Goal: Task Accomplishment & Management: Manage account settings

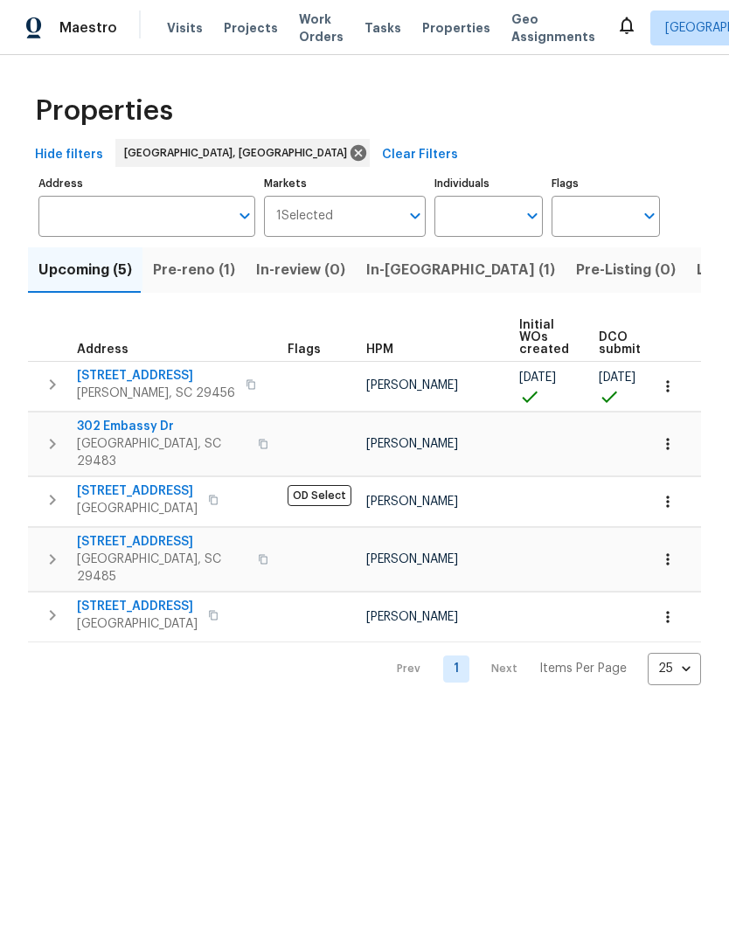
click at [185, 269] on span "Pre-reno (1)" at bounding box center [194, 270] width 82 height 24
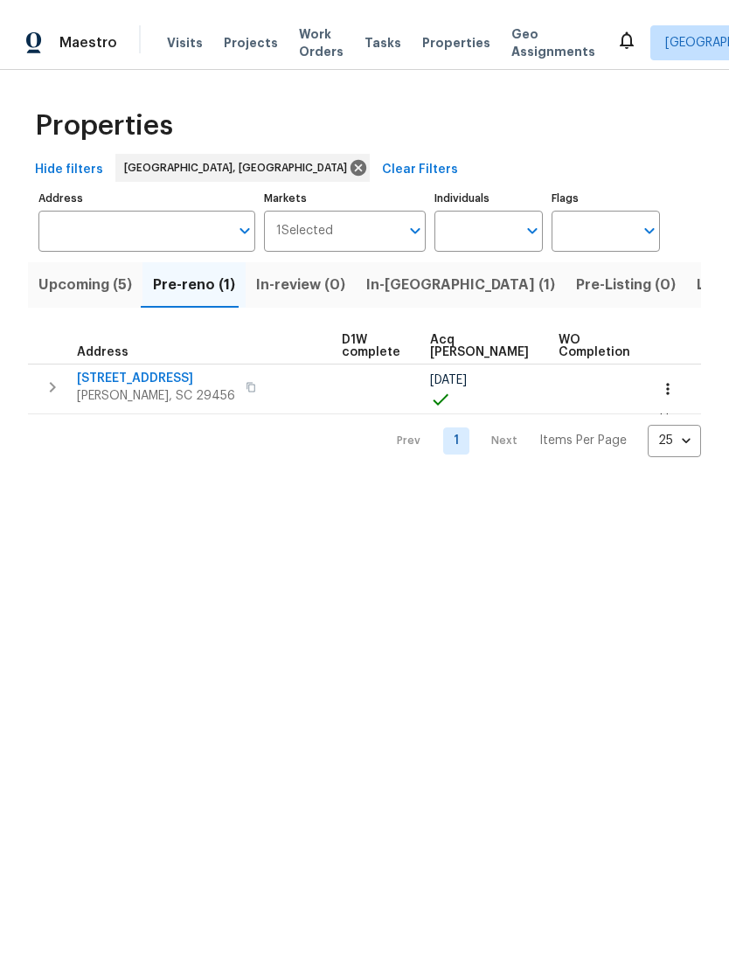
scroll to position [0, 243]
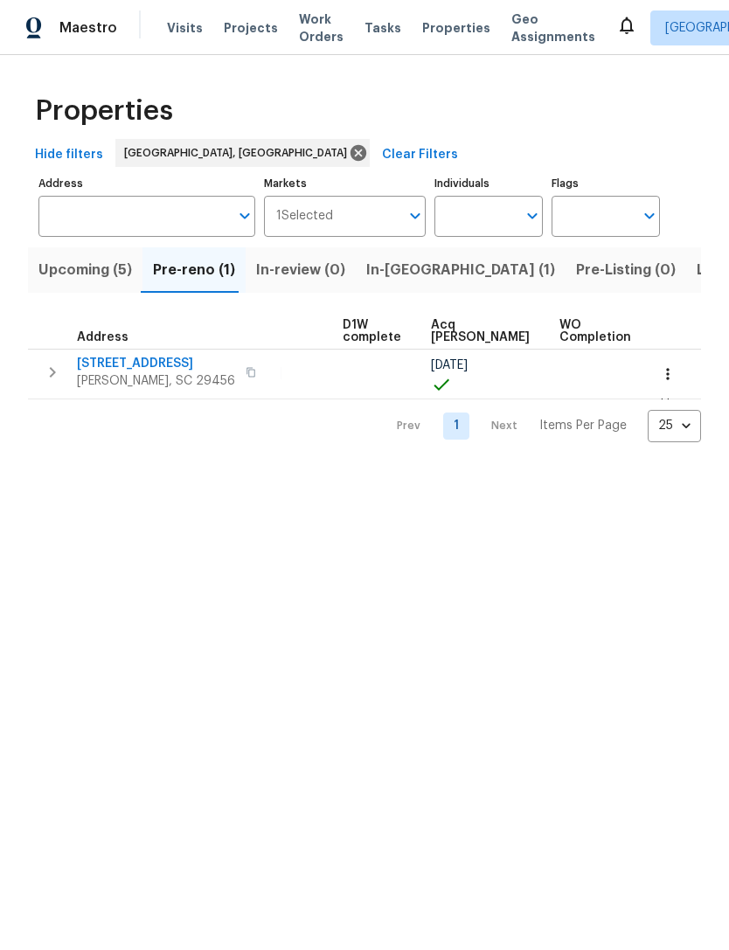
click at [232, 364] on td "[PERSON_NAME]" at bounding box center [259, 374] width 153 height 50
click at [204, 364] on td "[PERSON_NAME]" at bounding box center [259, 374] width 153 height 50
click at [204, 363] on td "[PERSON_NAME]" at bounding box center [259, 374] width 153 height 50
click at [201, 363] on td "[PERSON_NAME]" at bounding box center [259, 374] width 153 height 50
click at [238, 354] on td "[PERSON_NAME]" at bounding box center [259, 374] width 153 height 50
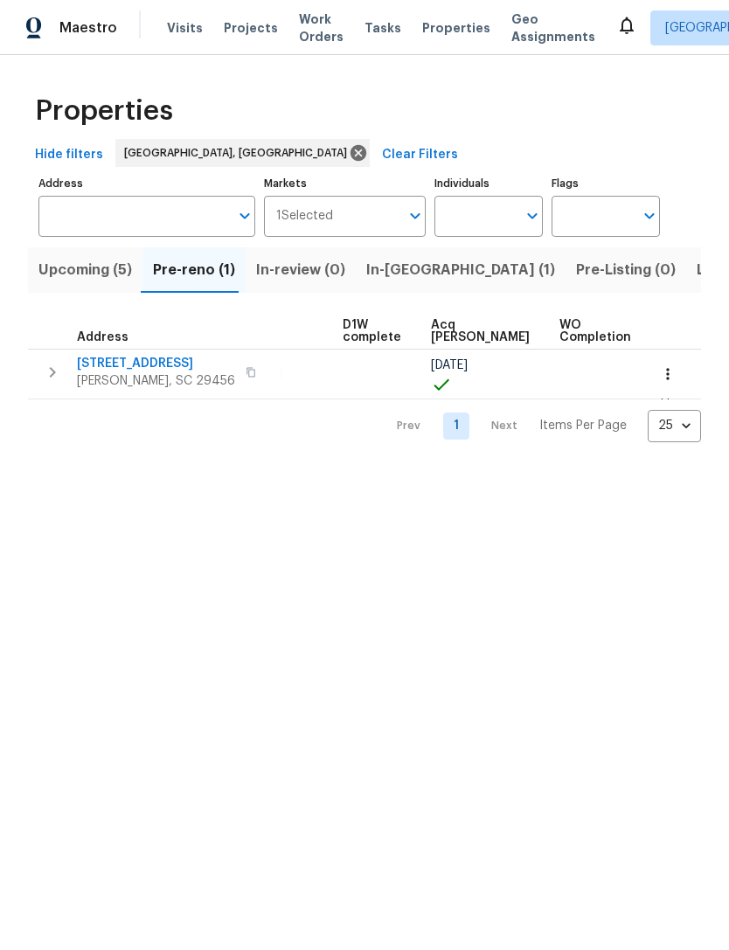
click at [242, 373] on span "[PERSON_NAME]" at bounding box center [236, 373] width 92 height 12
click at [253, 384] on td "[PERSON_NAME]" at bounding box center [259, 374] width 153 height 50
click at [246, 369] on span "[PERSON_NAME]" at bounding box center [236, 373] width 92 height 12
click at [91, 273] on span "Upcoming (5)" at bounding box center [85, 270] width 94 height 24
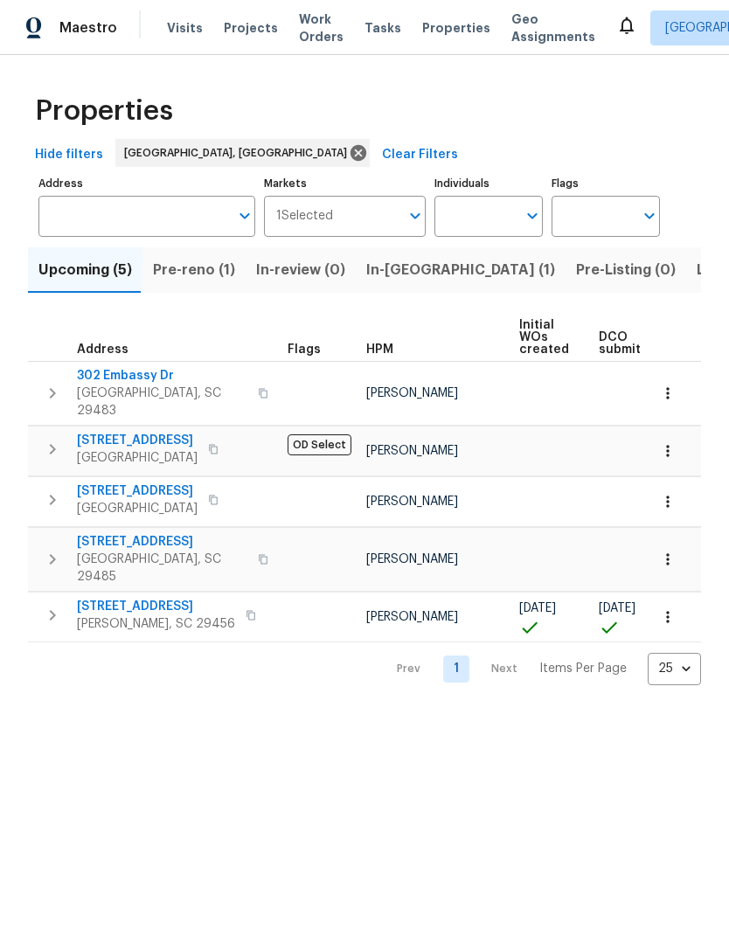
click at [195, 274] on span "Pre-reno (1)" at bounding box center [194, 270] width 82 height 24
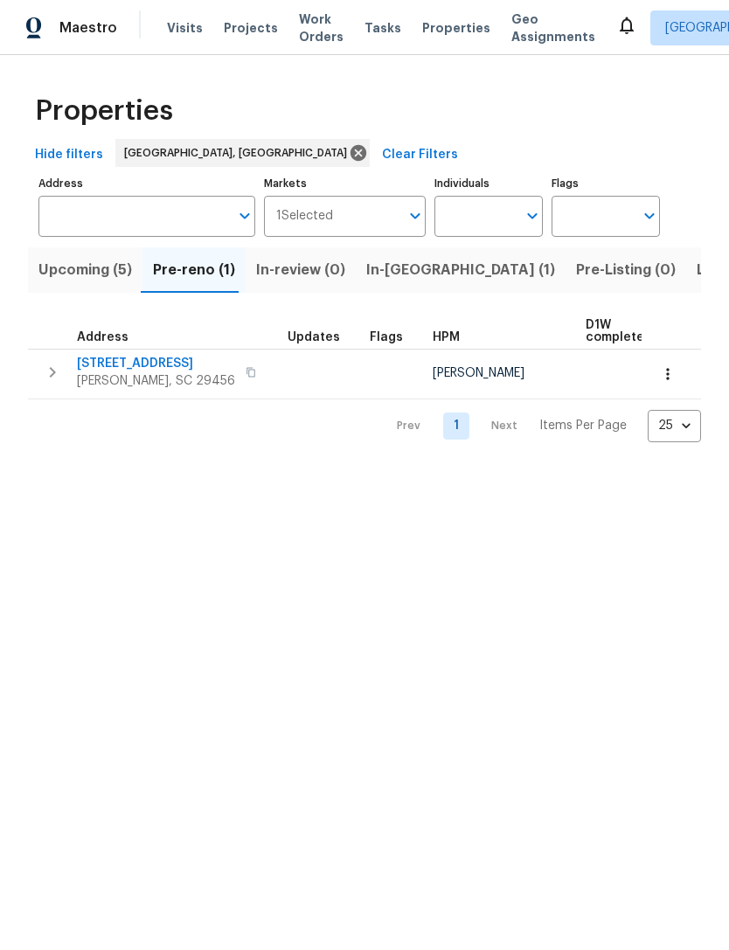
click at [159, 378] on span "[PERSON_NAME], SC 29456" at bounding box center [156, 380] width 158 height 17
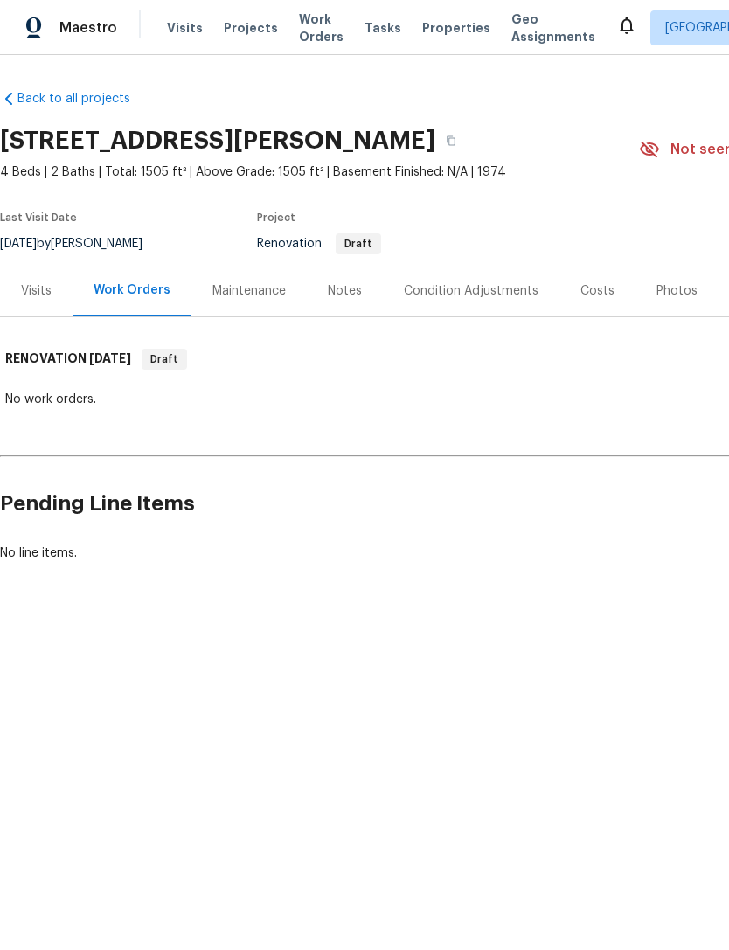
click at [334, 295] on div "Notes" at bounding box center [345, 290] width 34 height 17
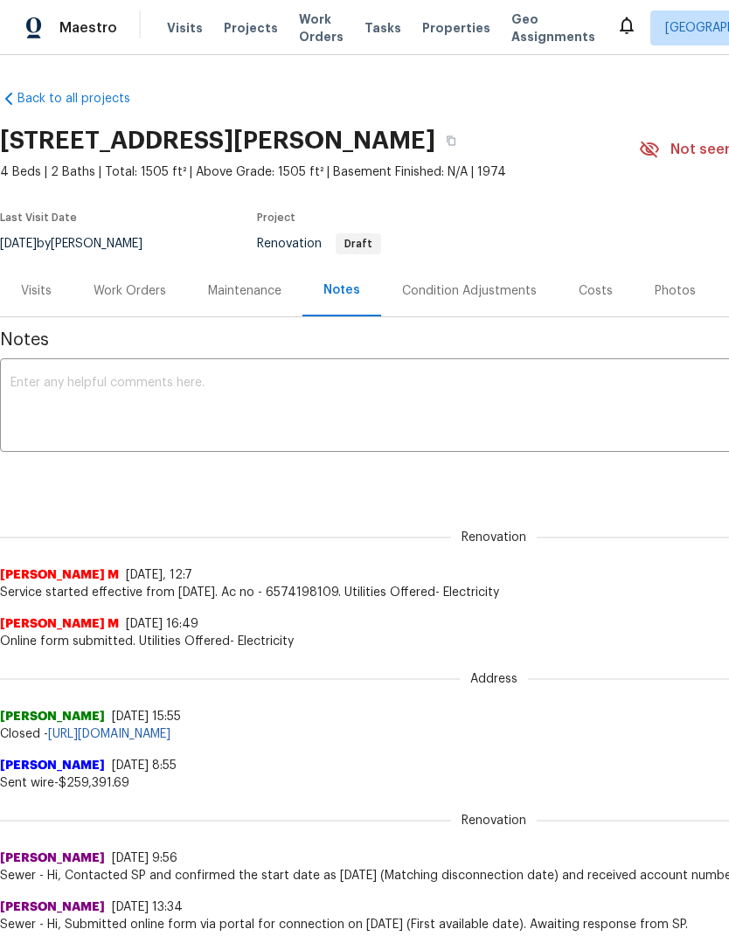
click at [121, 290] on div "Work Orders" at bounding box center [130, 290] width 73 height 17
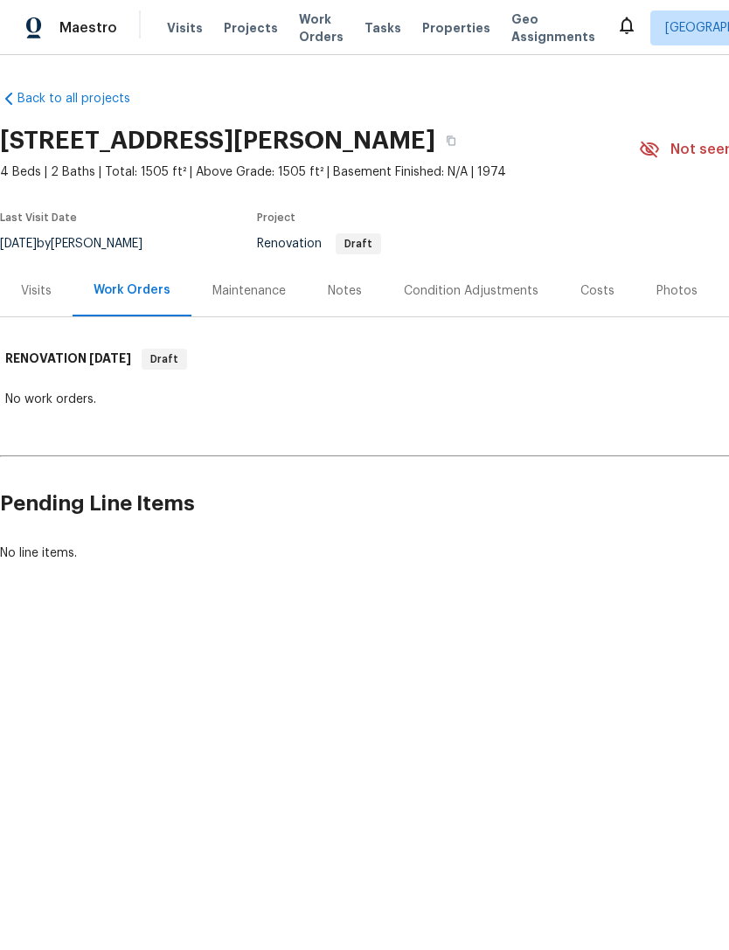
click at [586, 296] on div "Costs" at bounding box center [597, 290] width 34 height 17
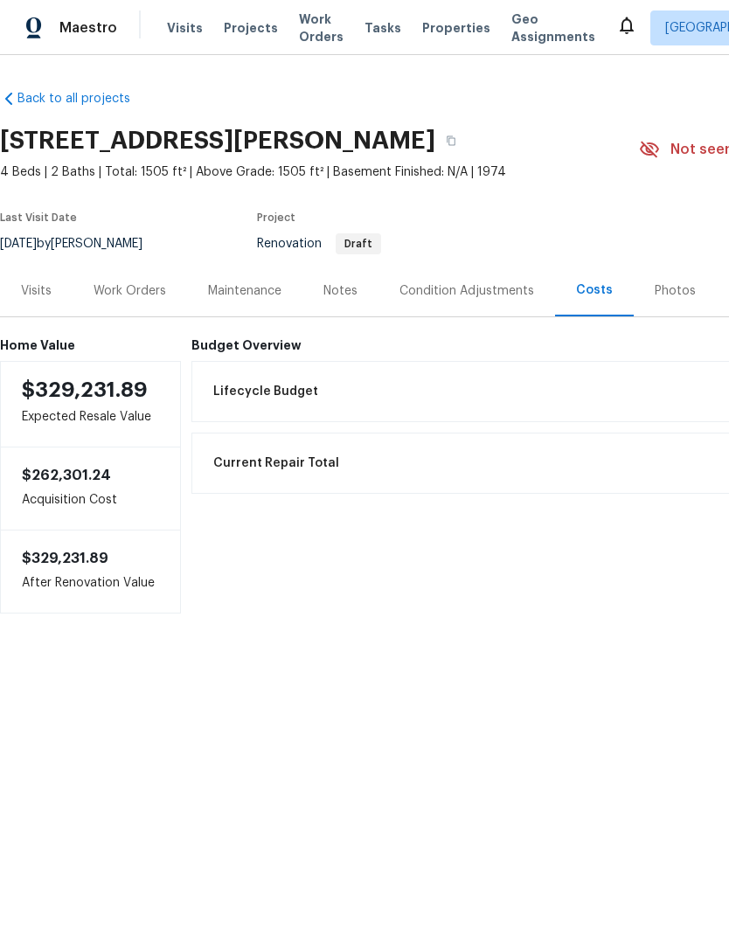
click at [468, 285] on div "Condition Adjustments" at bounding box center [466, 290] width 135 height 17
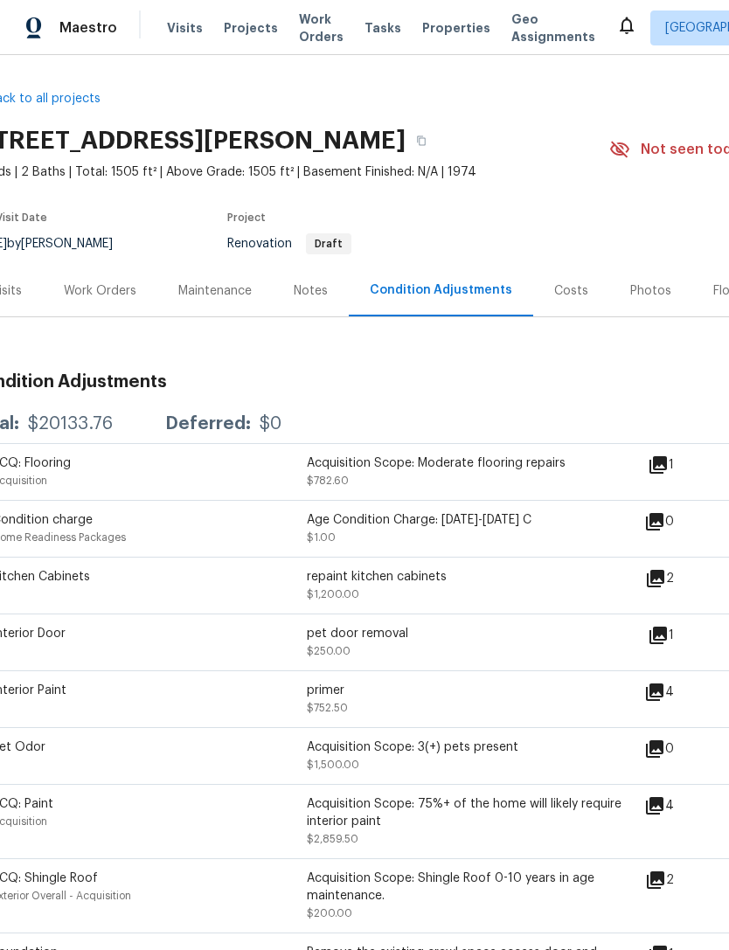
scroll to position [0, 31]
click at [302, 292] on div "Notes" at bounding box center [310, 290] width 34 height 17
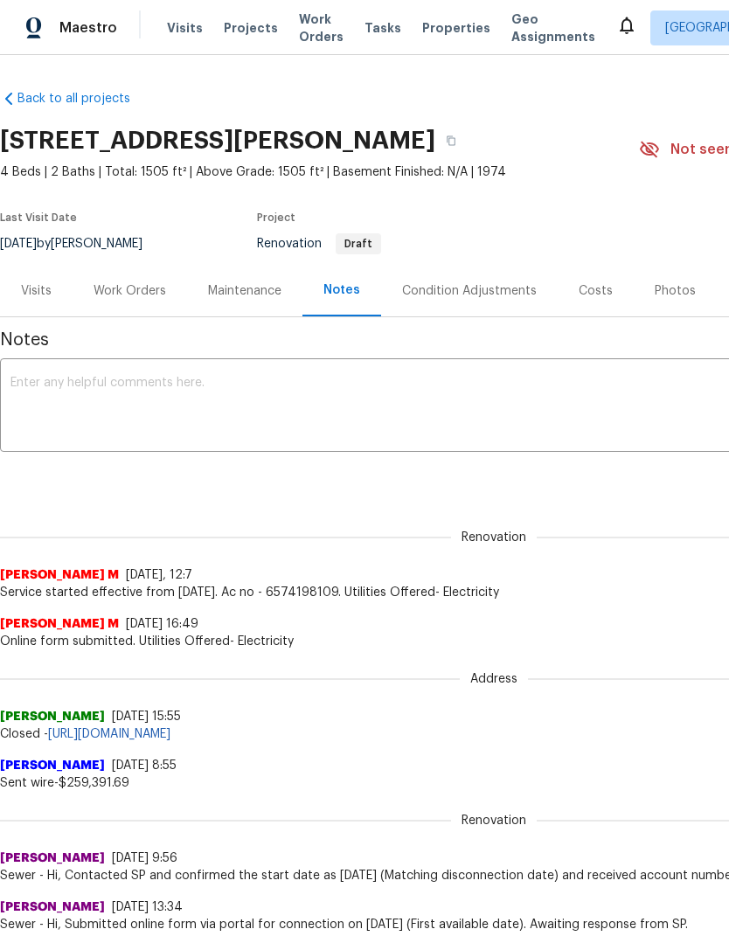
click at [114, 289] on div "Work Orders" at bounding box center [130, 290] width 73 height 17
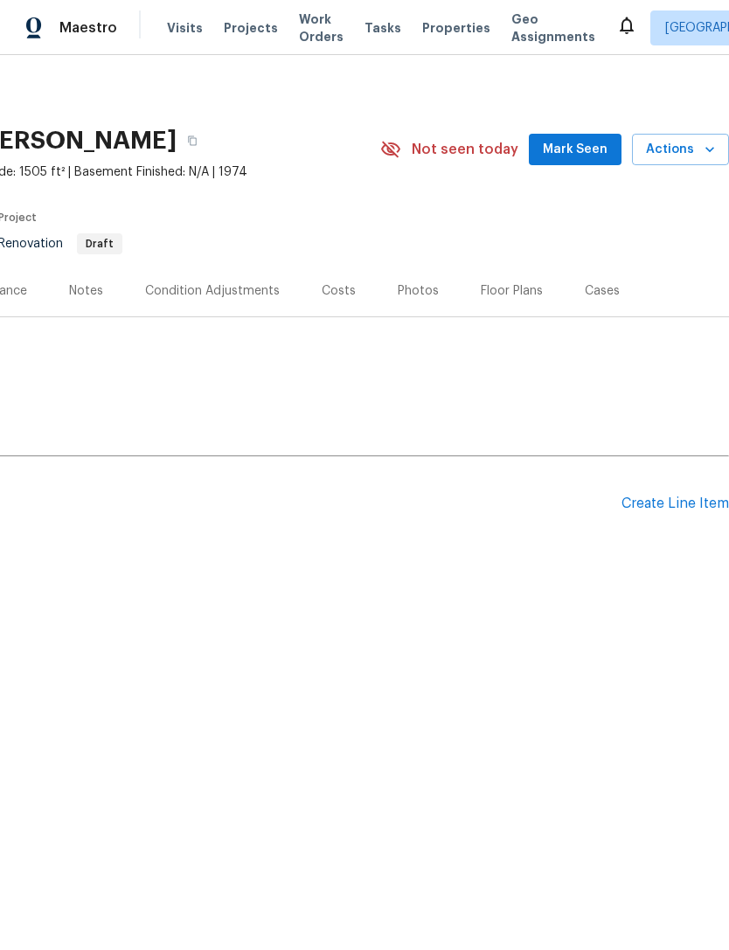
scroll to position [0, 259]
click at [669, 495] on div "Create Line Item" at bounding box center [674, 503] width 107 height 17
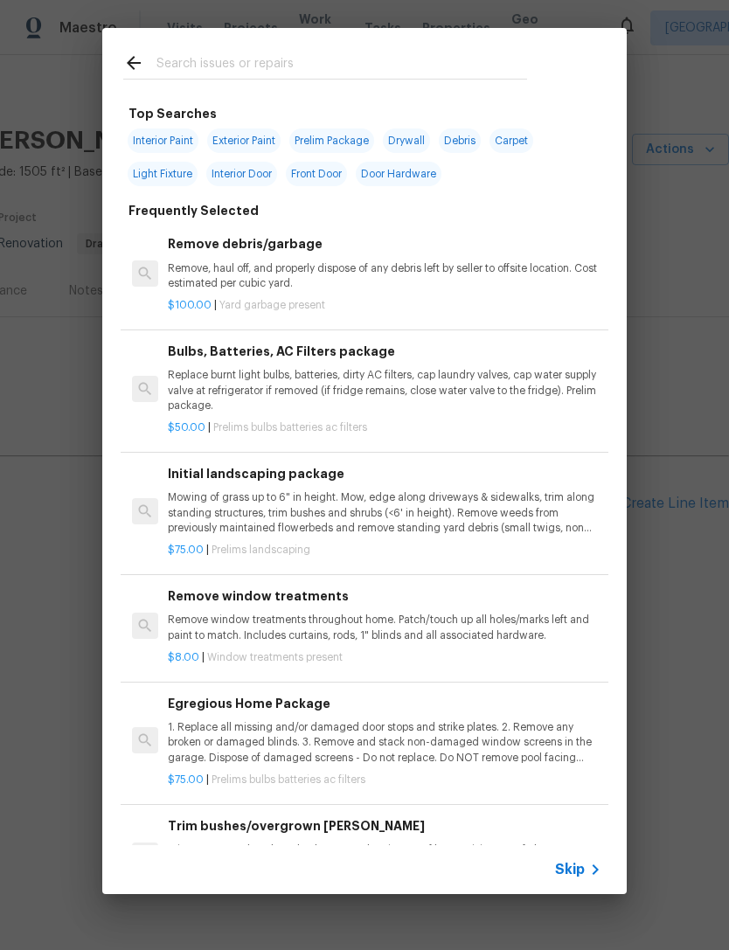
click at [277, 52] on input "text" at bounding box center [341, 65] width 371 height 26
click at [697, 343] on div "Top Searches Interior Paint Exterior Paint Prelim Package Drywall Debris Carpet…" at bounding box center [364, 461] width 729 height 922
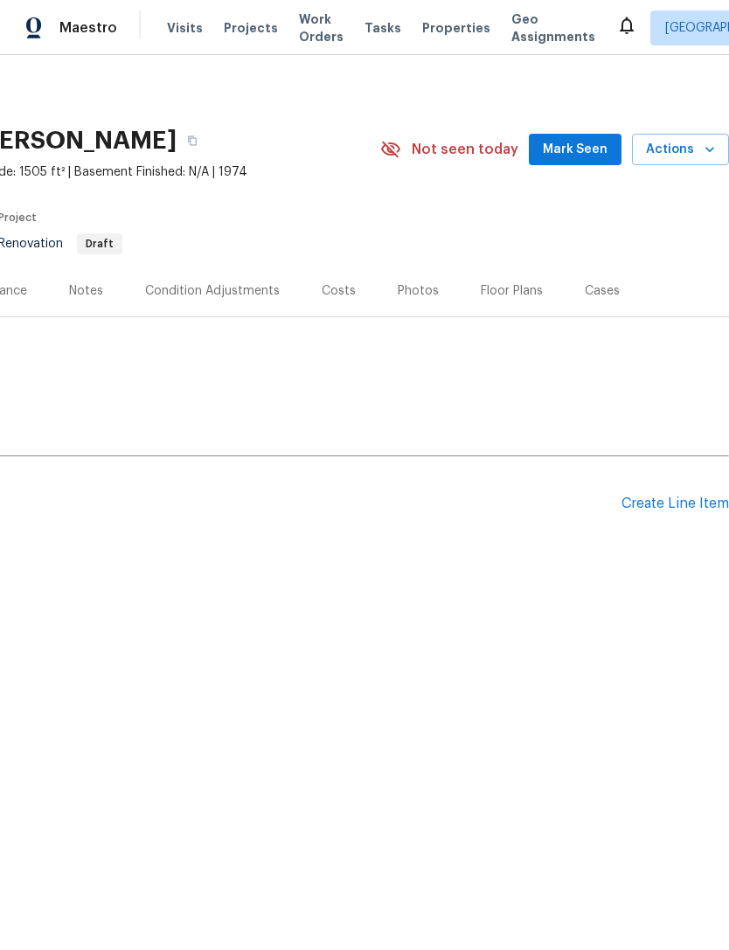
click at [430, 24] on span "Properties" at bounding box center [456, 27] width 68 height 17
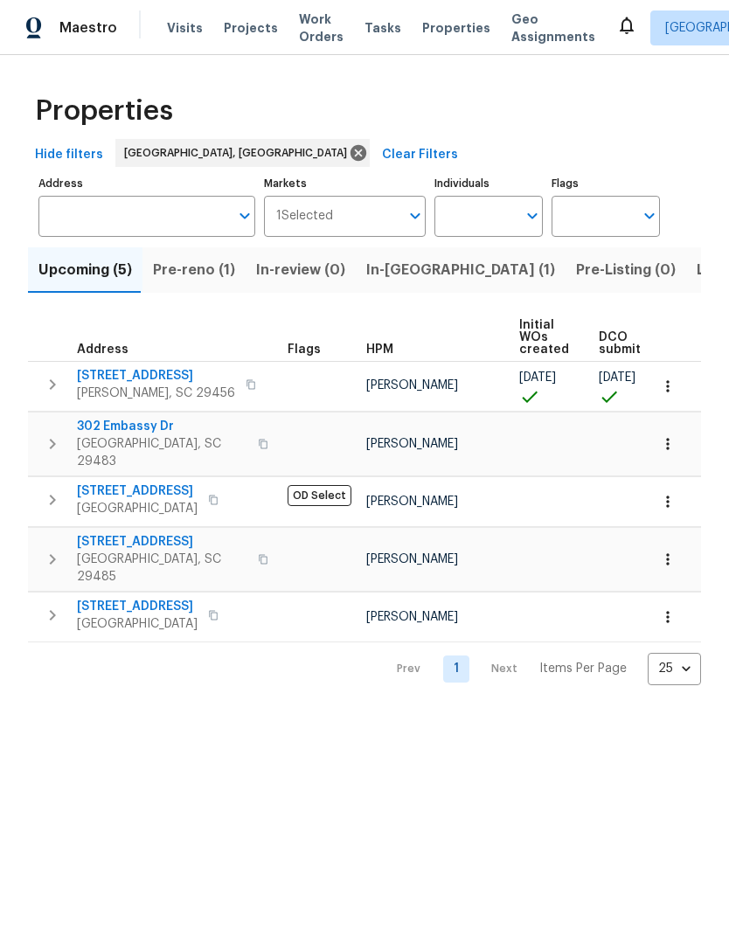
click at [158, 378] on span "[STREET_ADDRESS]" at bounding box center [156, 375] width 158 height 17
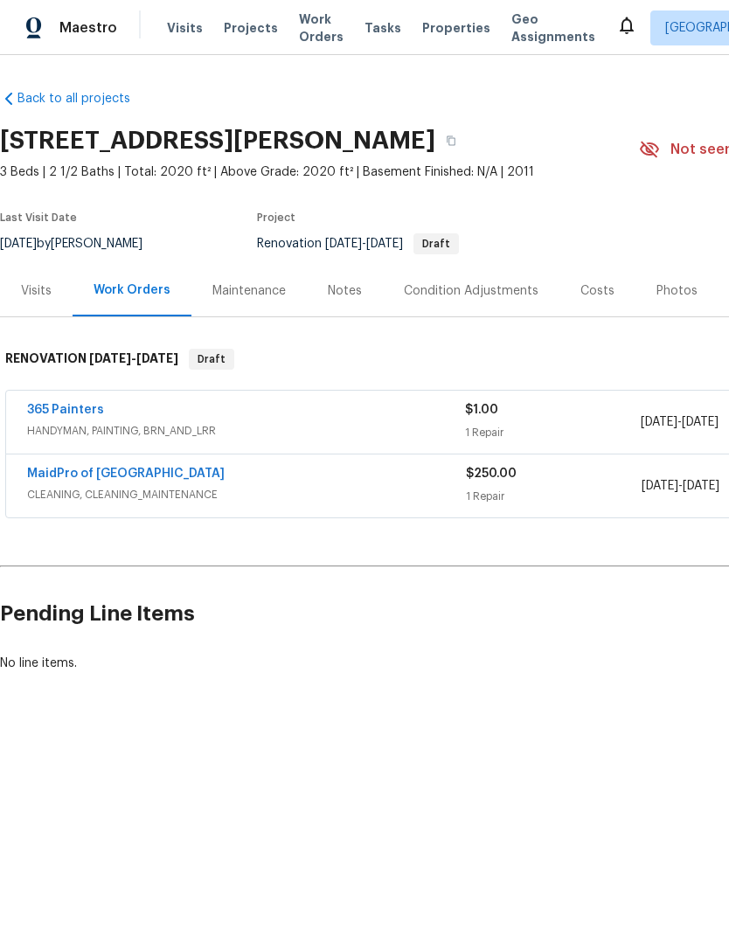
click at [143, 416] on div "365 Painters" at bounding box center [246, 411] width 438 height 21
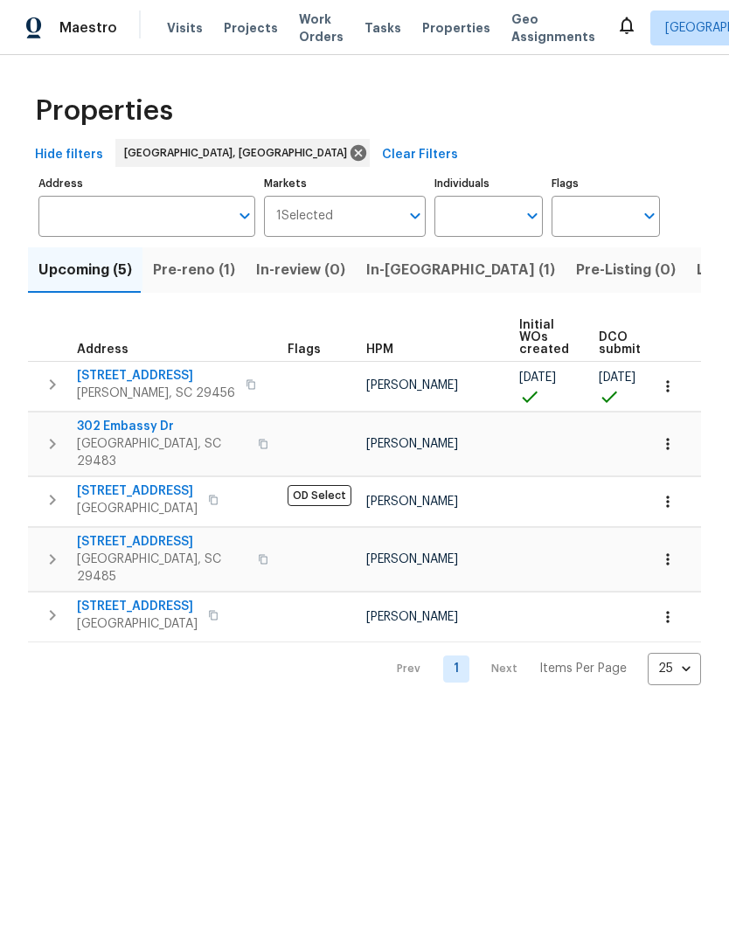
click at [186, 265] on span "Pre-reno (1)" at bounding box center [194, 270] width 82 height 24
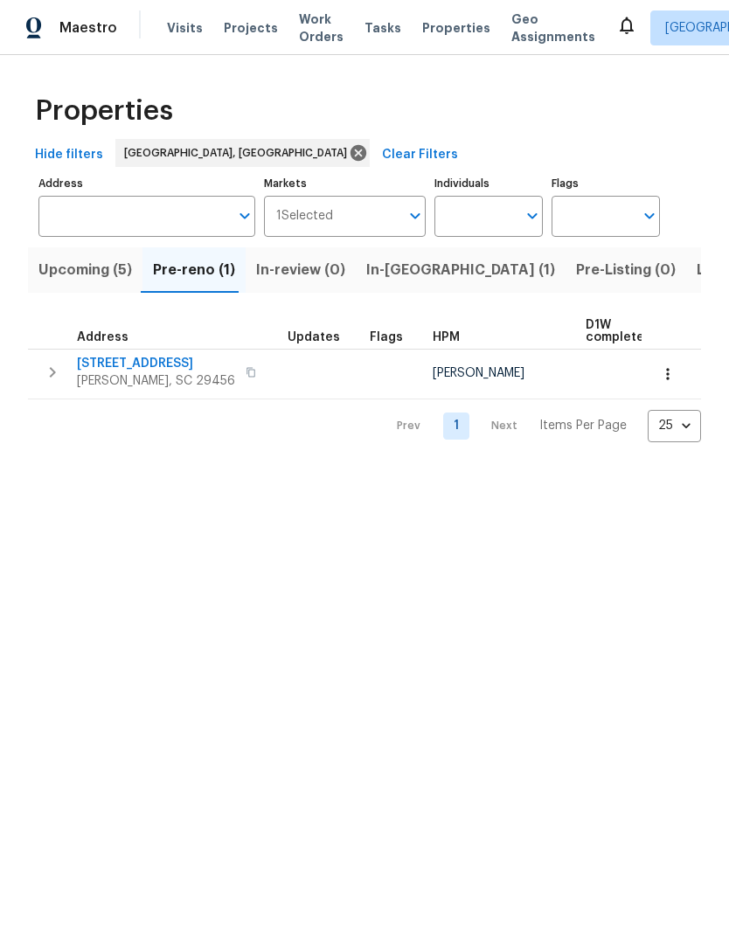
click at [163, 364] on span "218 Lodgepole Rd" at bounding box center [156, 363] width 158 height 17
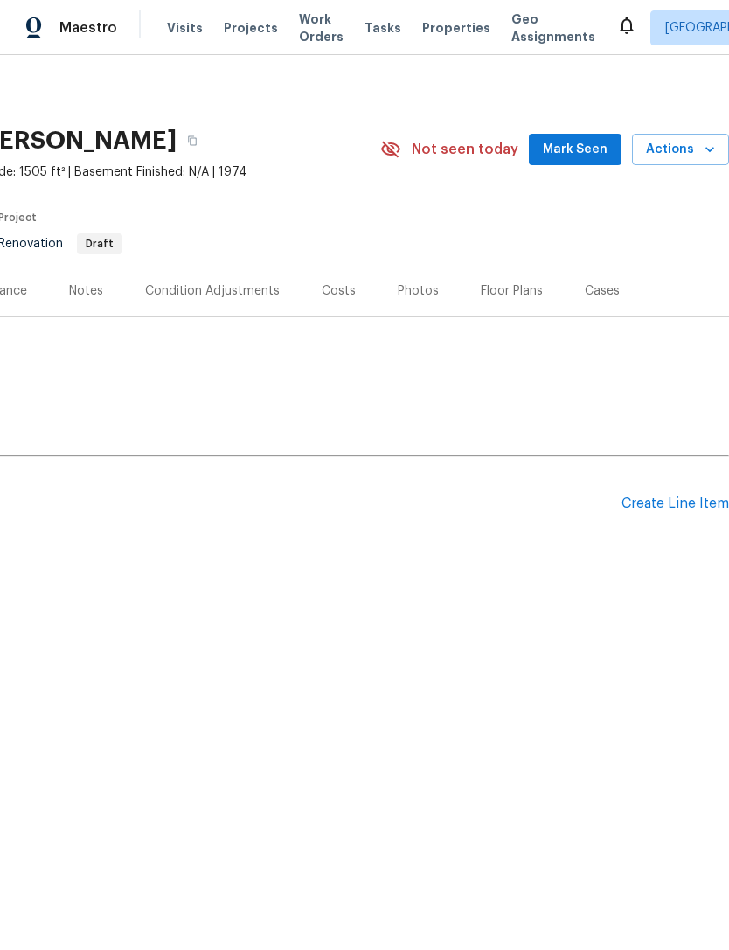
scroll to position [0, 259]
click at [669, 497] on div "Create Line Item" at bounding box center [674, 503] width 107 height 17
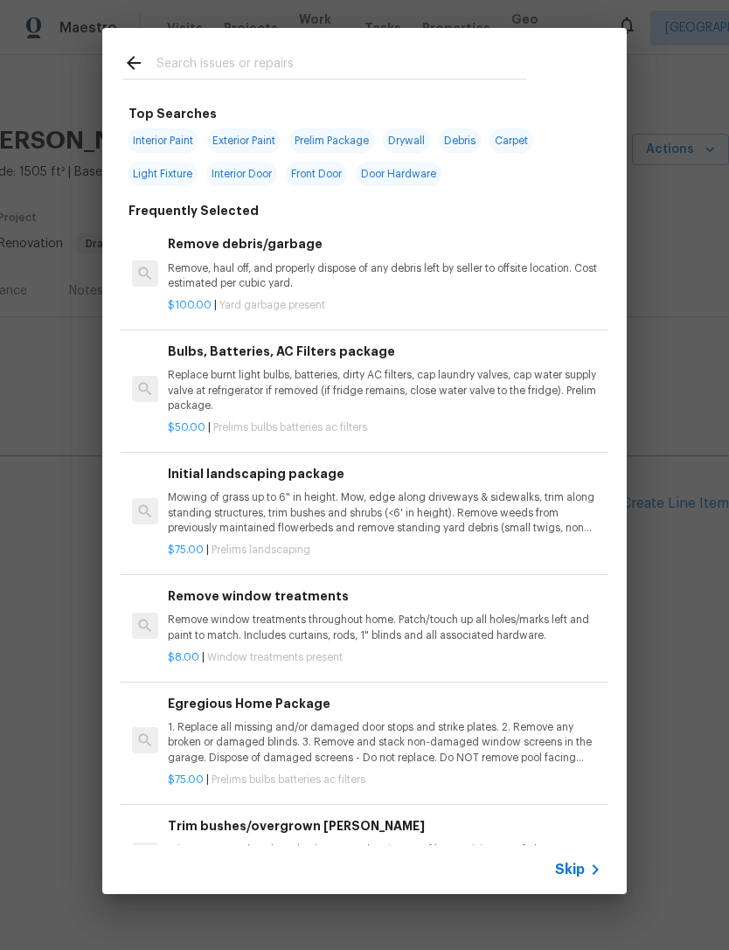
click at [266, 38] on div at bounding box center [325, 62] width 446 height 69
click at [316, 65] on input "text" at bounding box center [341, 65] width 371 height 26
type input "Over"
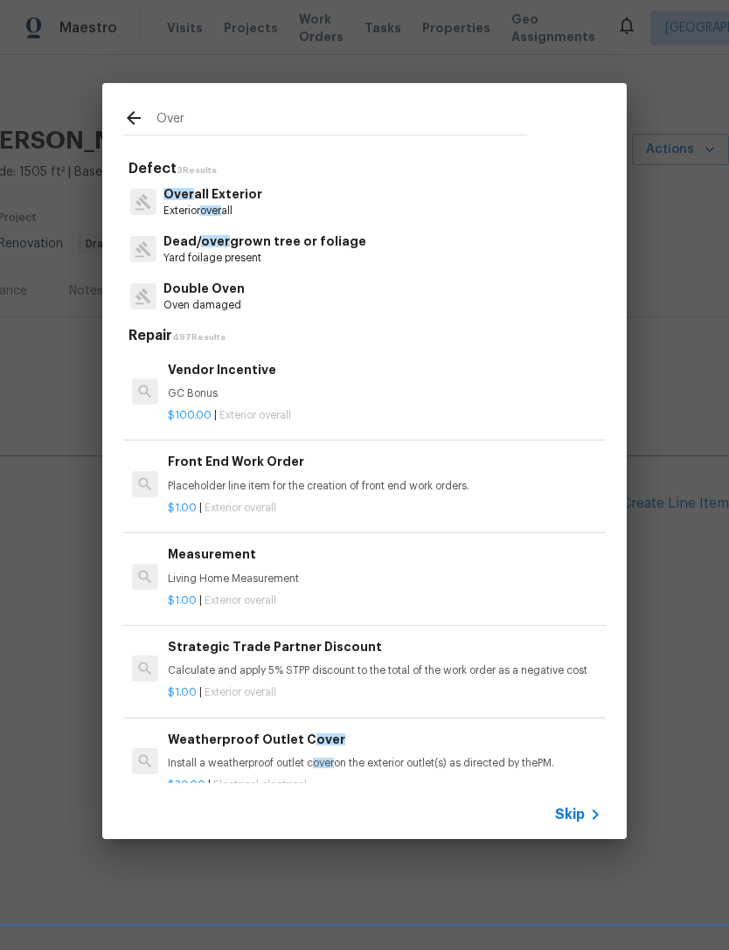
click at [233, 196] on p "Over all Exterior" at bounding box center [212, 194] width 99 height 18
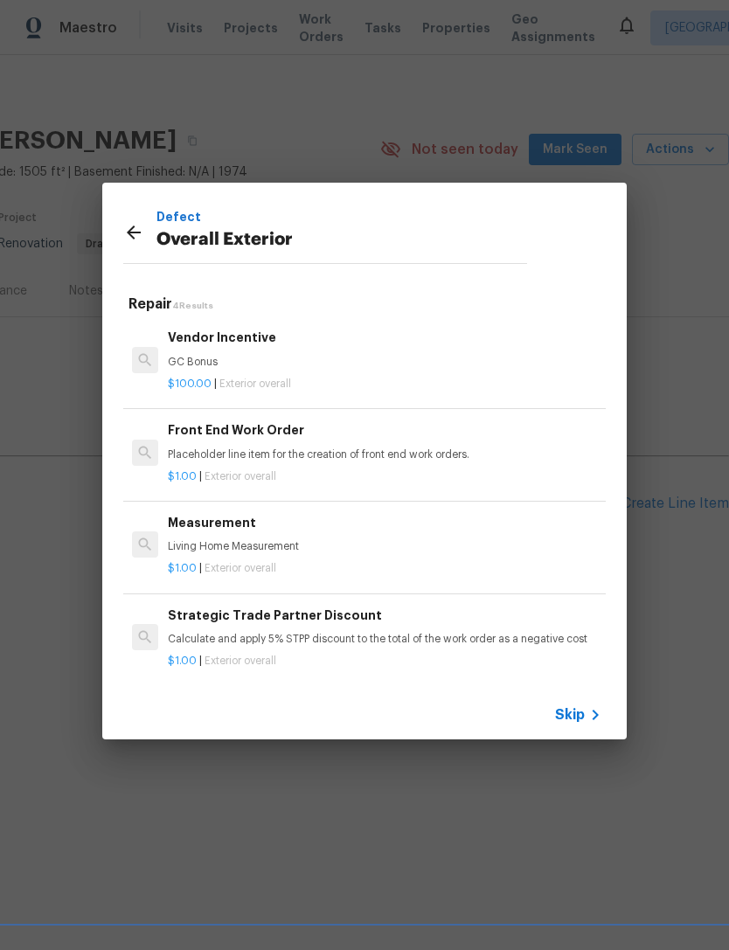
click at [277, 439] on h6 "Front End Work Order" at bounding box center [384, 429] width 433 height 19
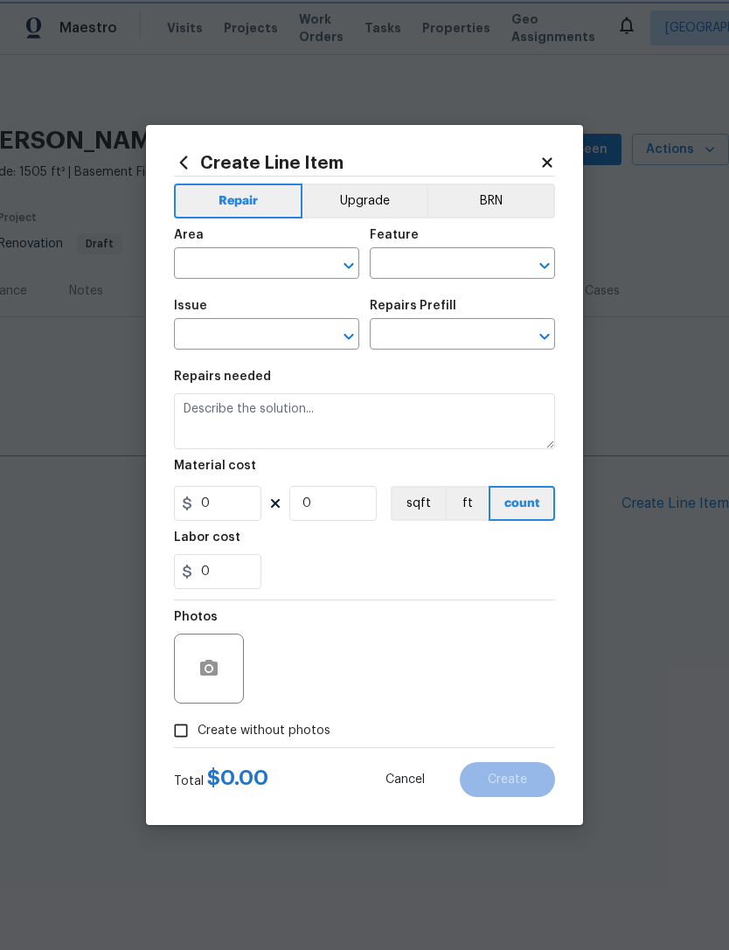
type input "Overall Exterior"
type input "Front End Work Order $1.00"
type textarea "Placeholder line item for the creation of front end work orders."
type input "1"
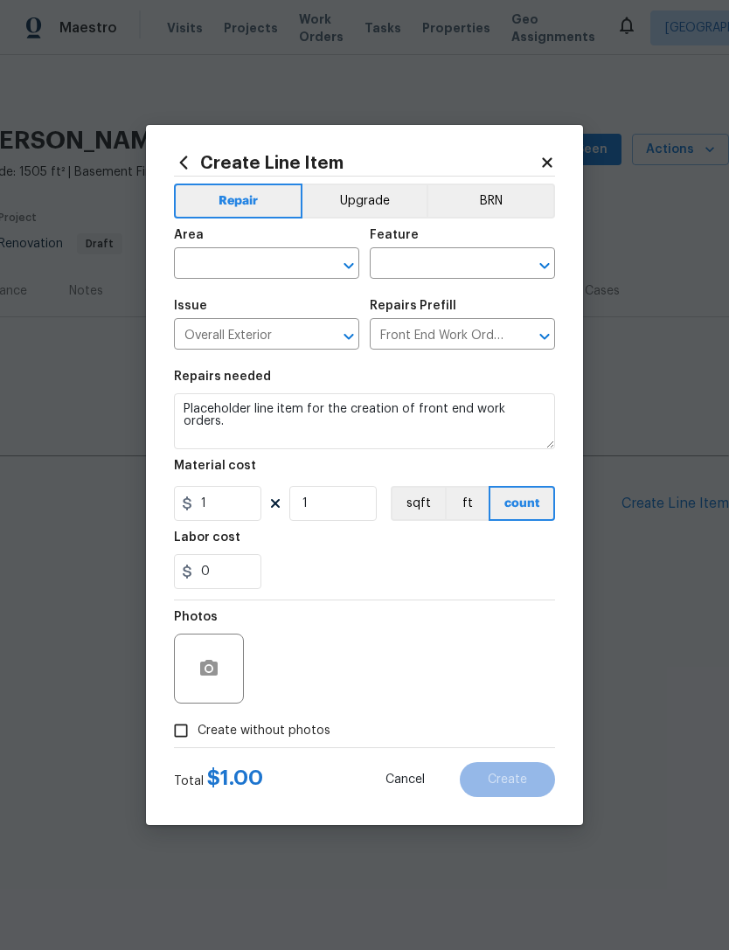
click at [262, 256] on input "text" at bounding box center [242, 265] width 136 height 27
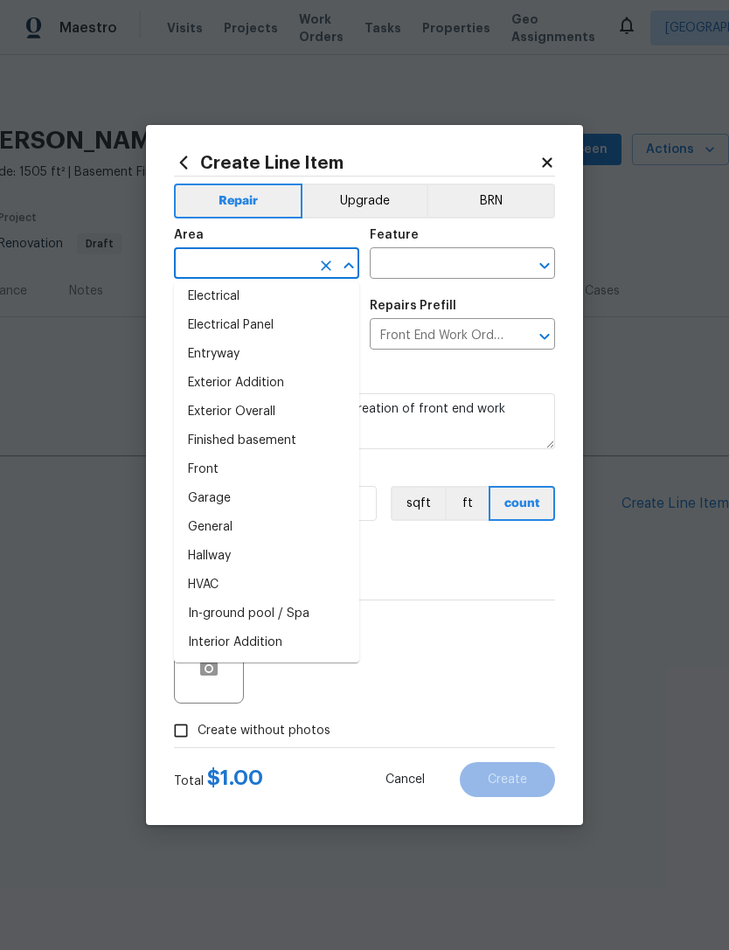
scroll to position [348, 0]
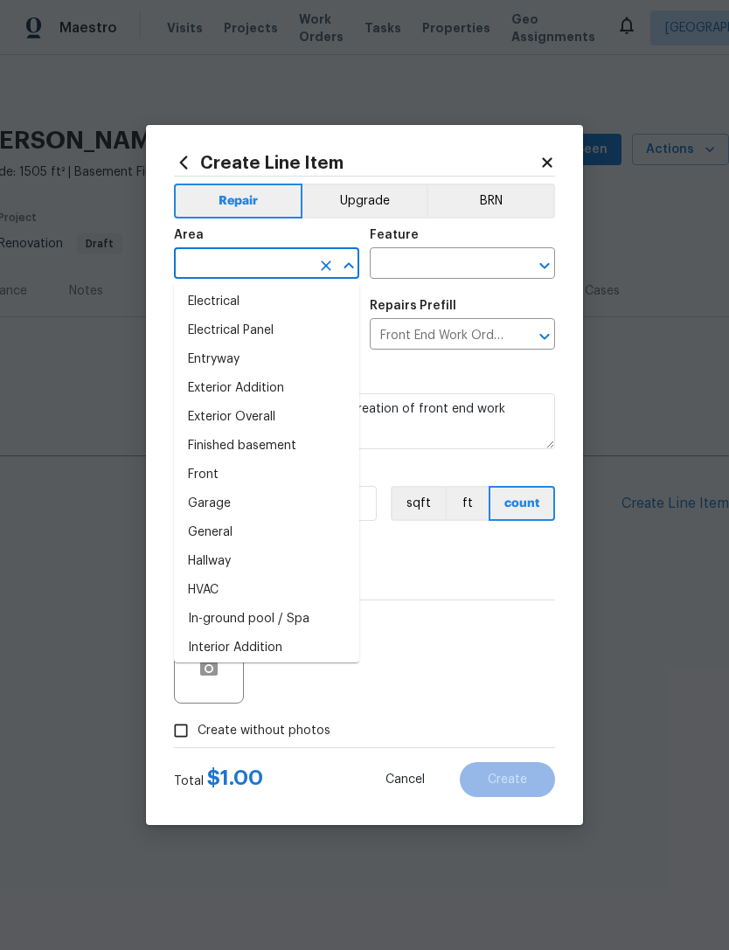
click at [280, 404] on li "Exterior Overall" at bounding box center [266, 417] width 185 height 29
type input "Exterior Overall"
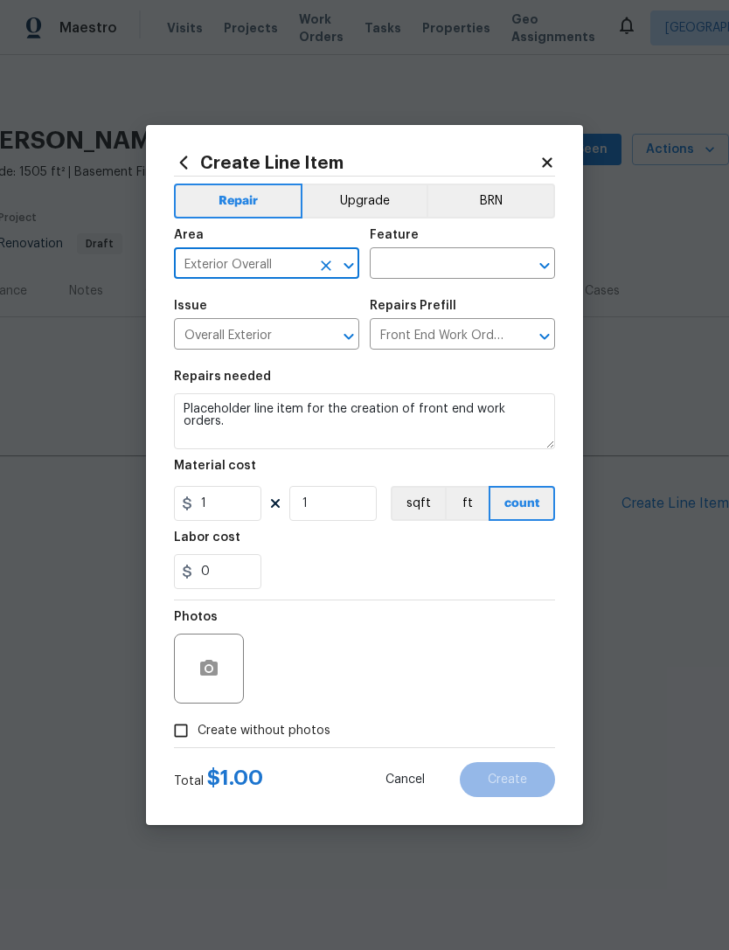
click at [467, 266] on input "text" at bounding box center [438, 265] width 136 height 27
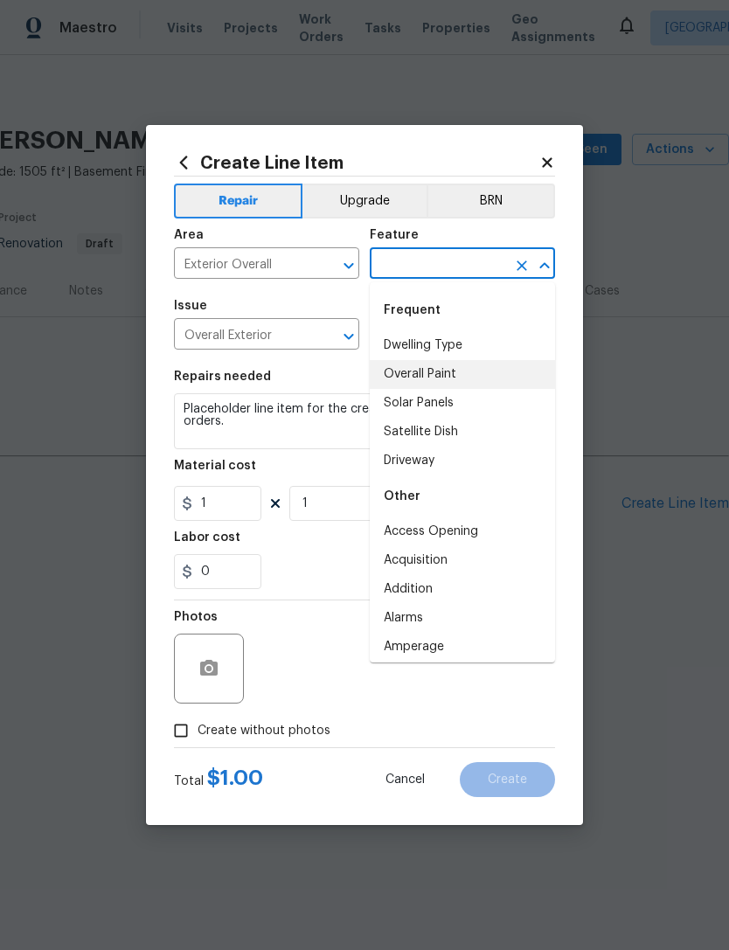
click at [455, 371] on li "Overall Paint" at bounding box center [462, 374] width 185 height 29
type input "Overall Paint"
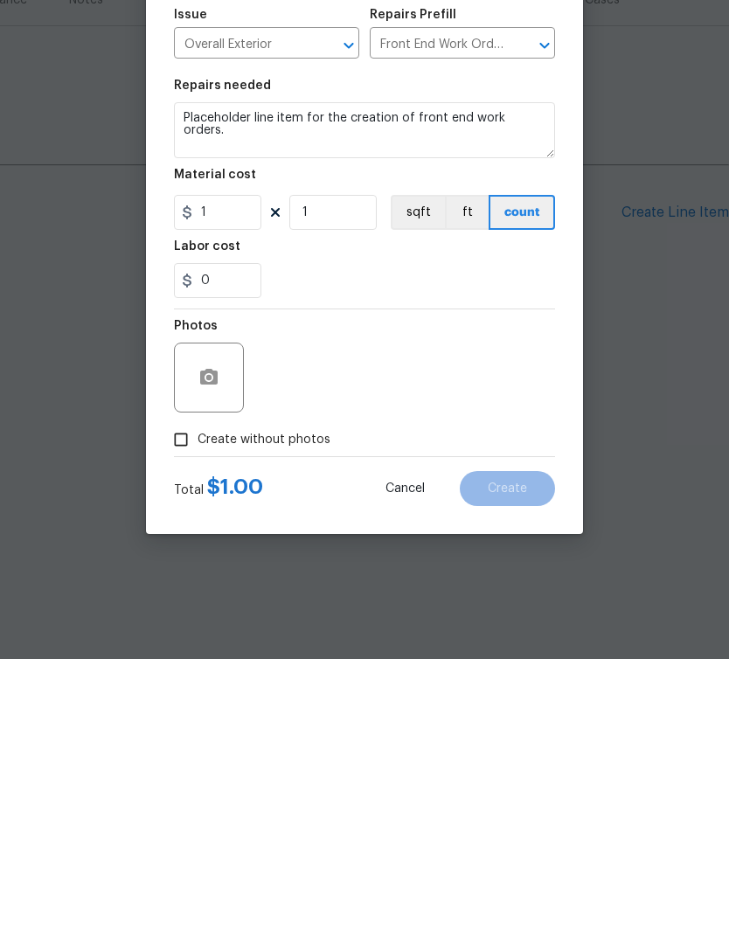
click at [184, 714] on input "Create without photos" at bounding box center [180, 730] width 33 height 33
checkbox input "true"
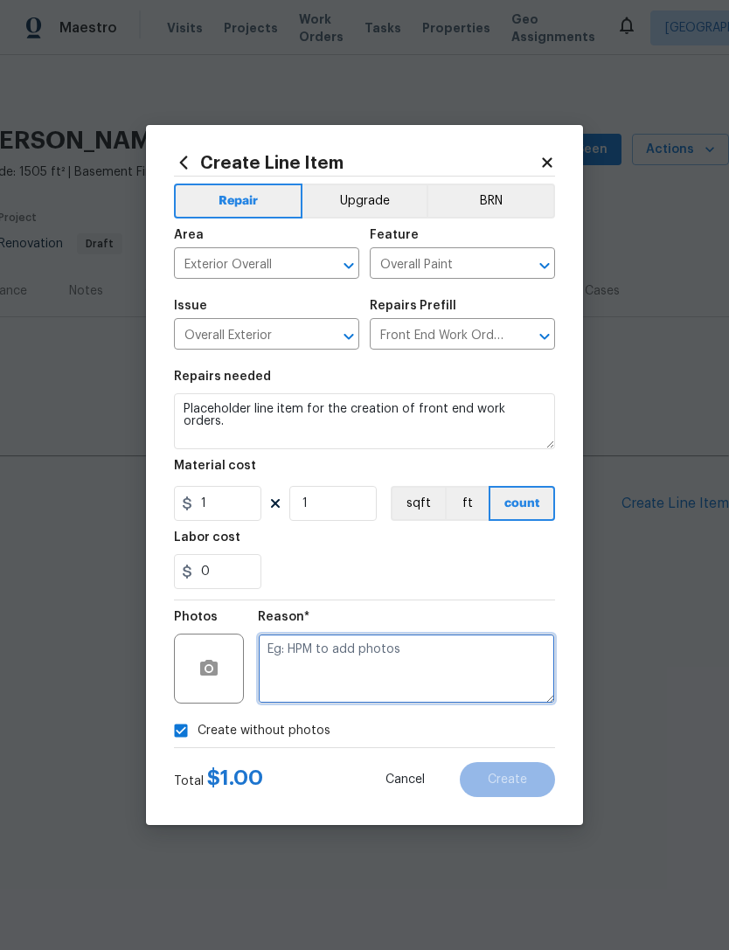
click at [327, 658] on textarea at bounding box center [406, 669] width 297 height 70
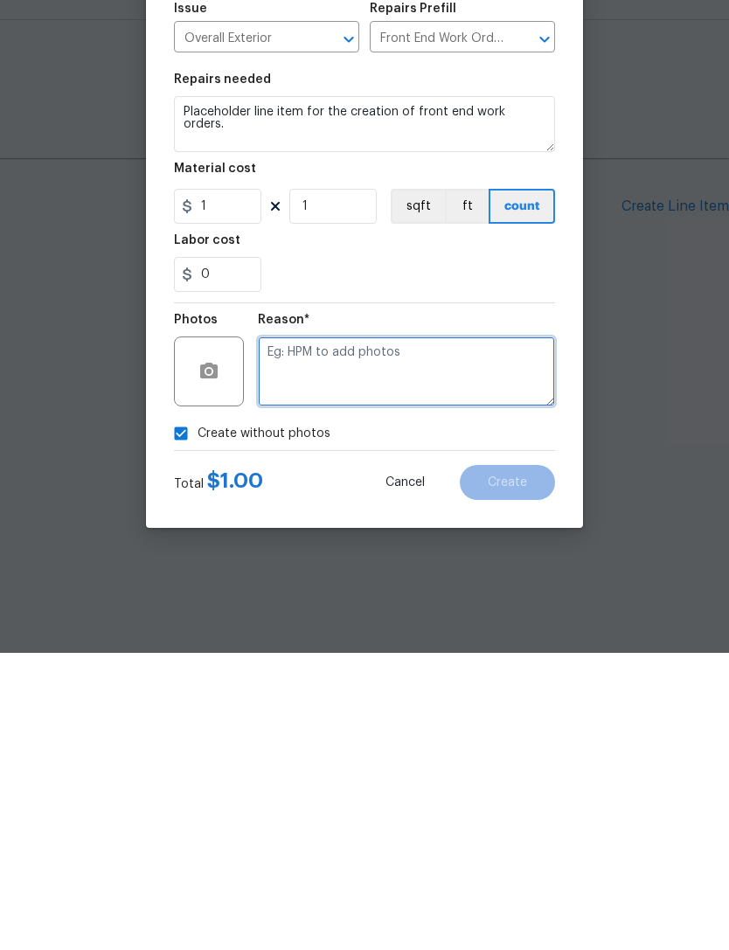
click at [430, 634] on textarea at bounding box center [406, 669] width 297 height 70
click at [414, 634] on textarea at bounding box center [406, 669] width 297 height 70
click at [383, 634] on textarea at bounding box center [406, 669] width 297 height 70
click at [402, 634] on textarea at bounding box center [406, 669] width 297 height 70
type textarea "Will enter pictures when I walk home"
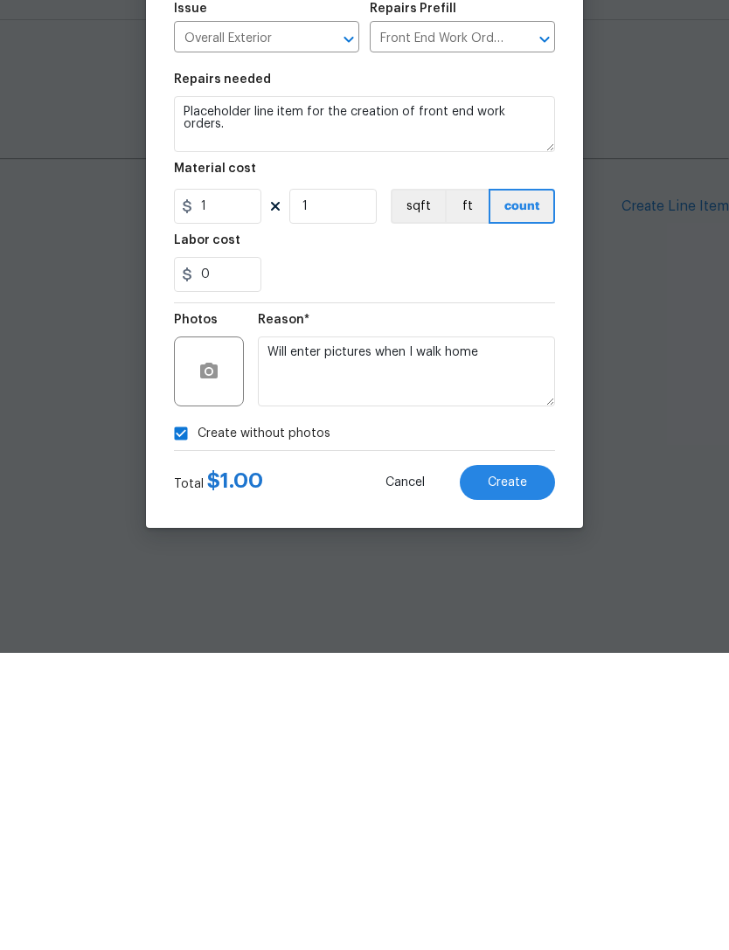
click at [514, 773] on span "Create" at bounding box center [507, 779] width 39 height 13
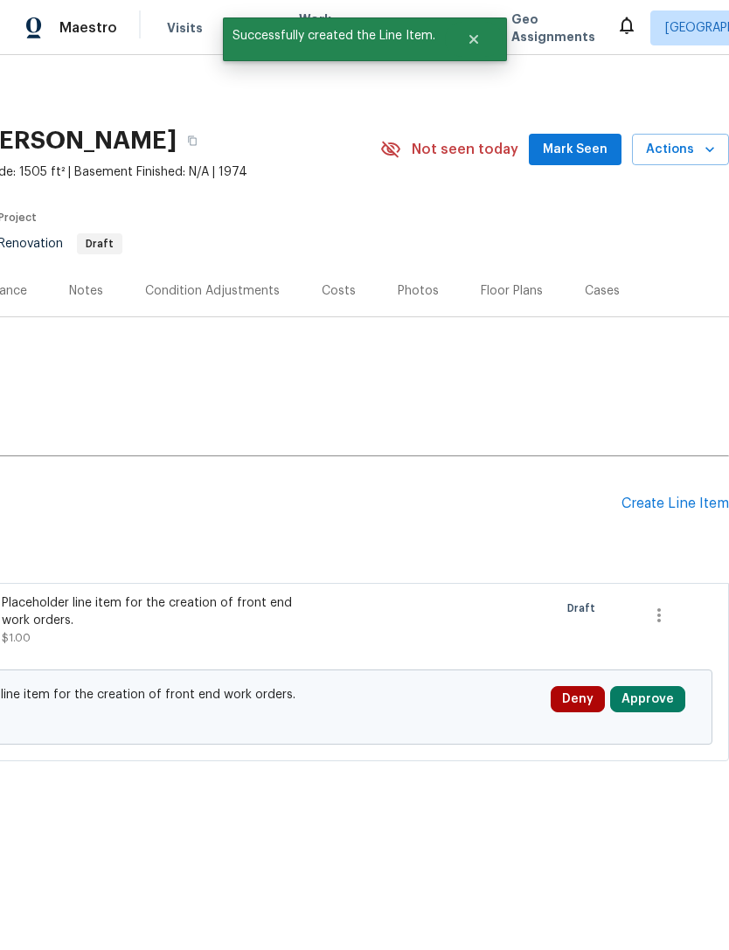
click at [341, 288] on div "Costs" at bounding box center [339, 290] width 34 height 17
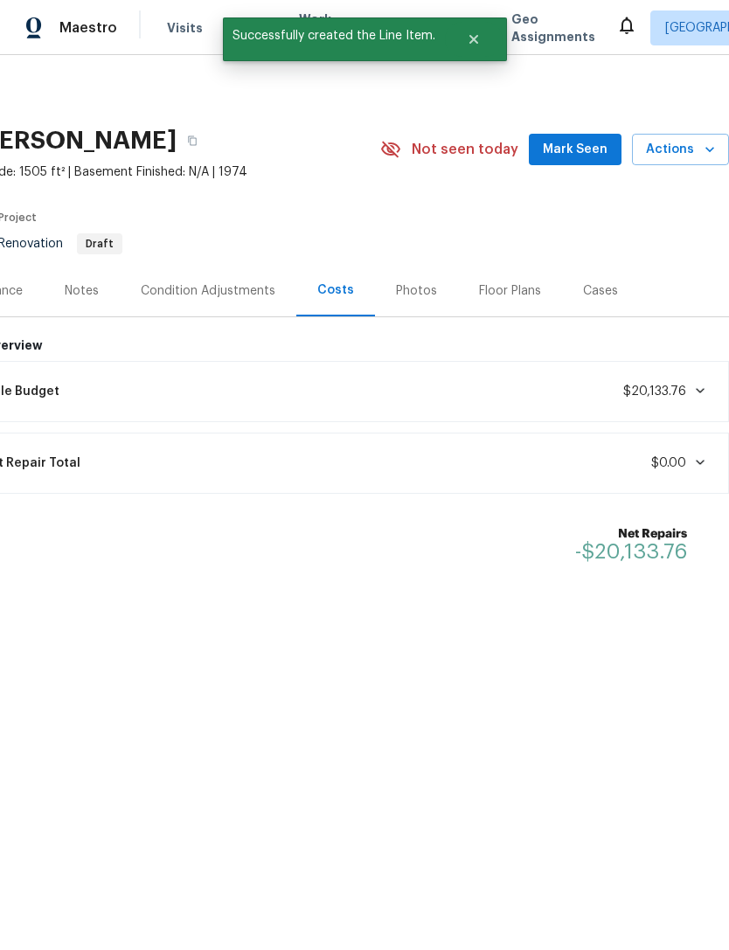
click at [509, 284] on div "Floor Plans" at bounding box center [510, 290] width 62 height 17
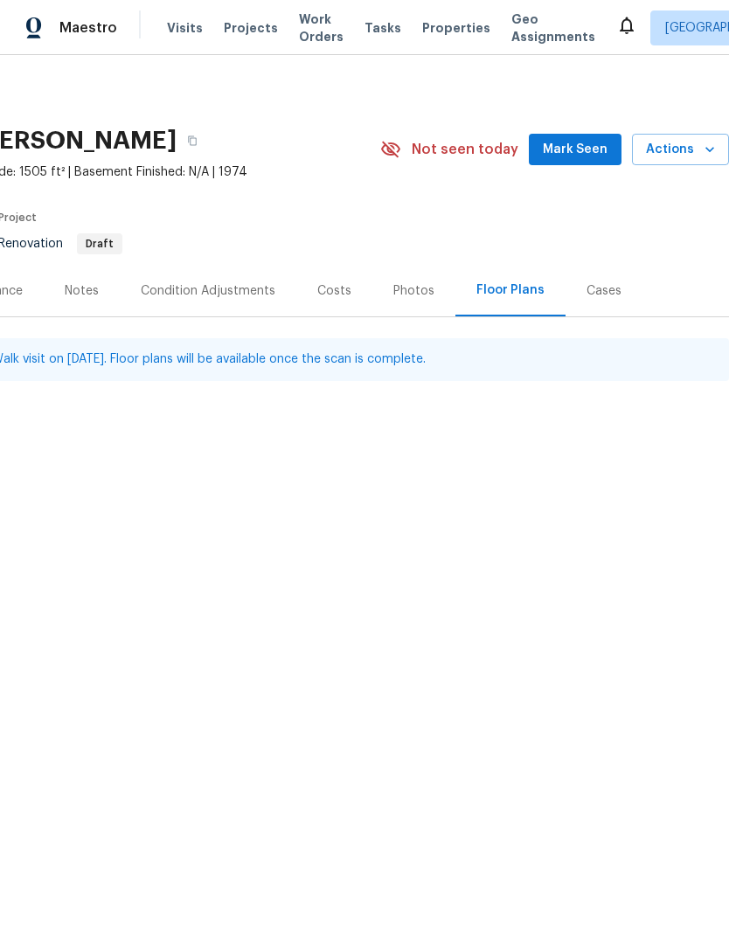
click at [318, 312] on div "Costs" at bounding box center [334, 291] width 76 height 52
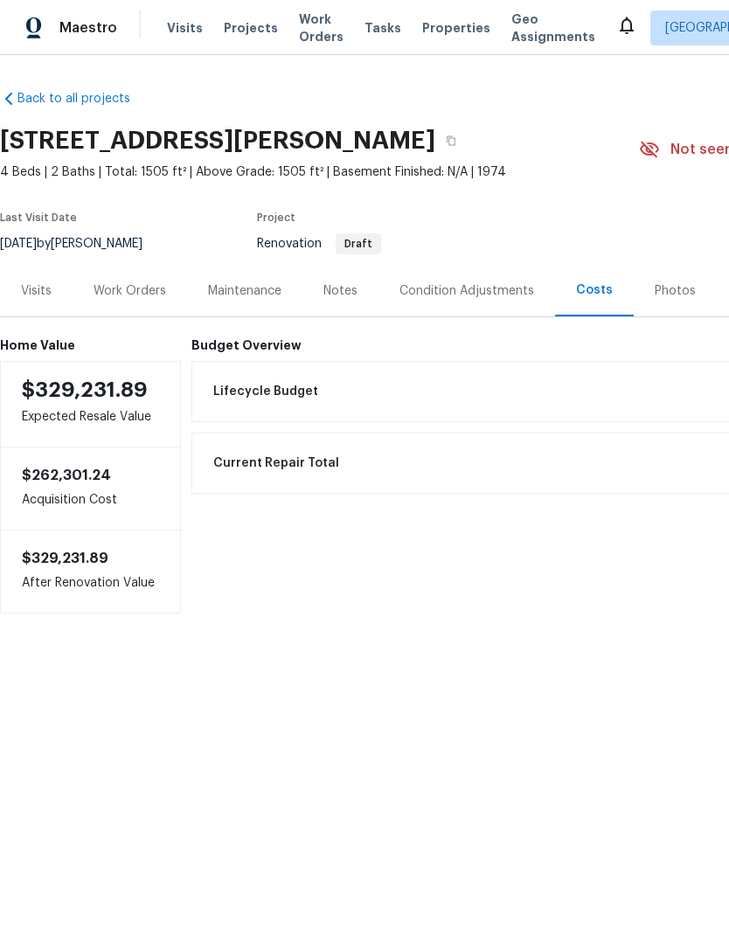
click at [153, 279] on div "Work Orders" at bounding box center [130, 291] width 114 height 52
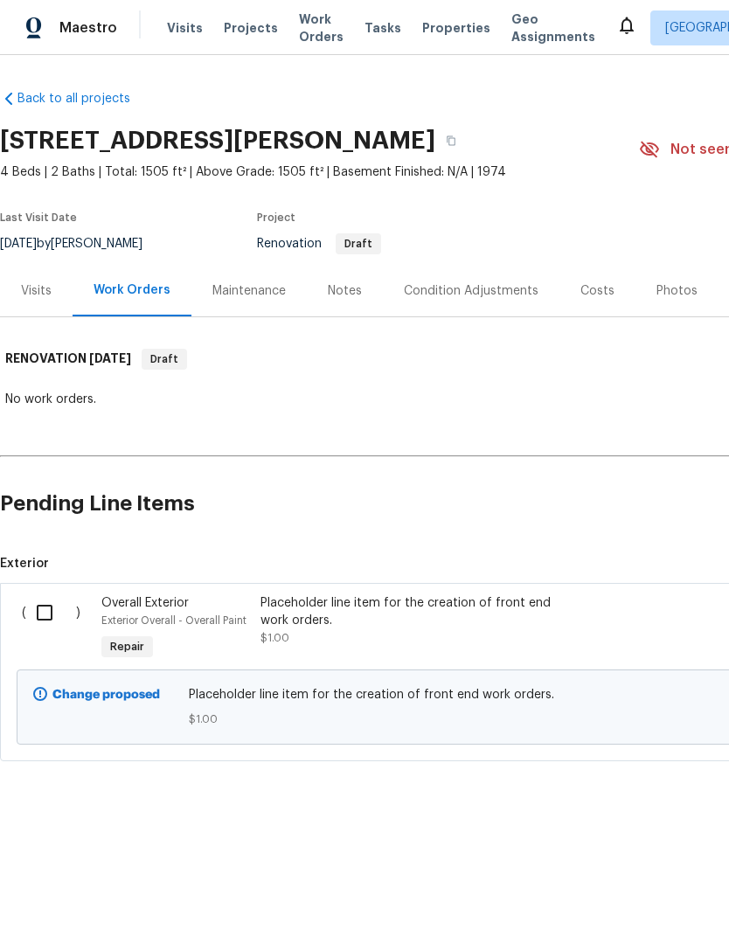
click at [42, 610] on input "checkbox" at bounding box center [51, 612] width 50 height 37
checkbox input "true"
click at [657, 906] on span "Create Work Order" at bounding box center [629, 907] width 116 height 22
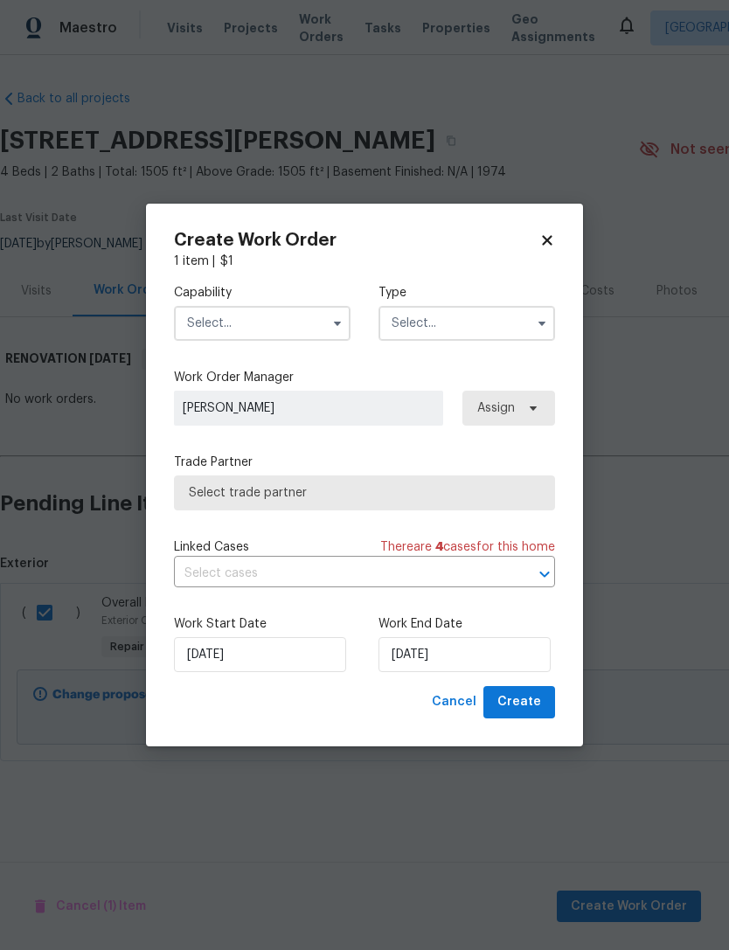
click at [278, 320] on input "text" at bounding box center [262, 323] width 177 height 35
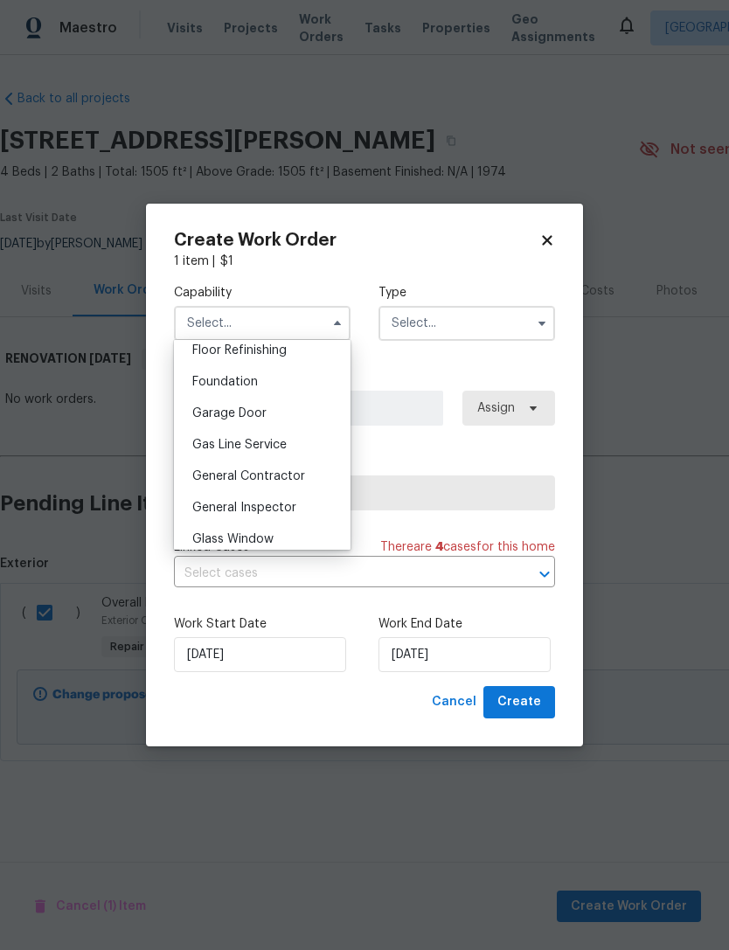
scroll to position [725, 0]
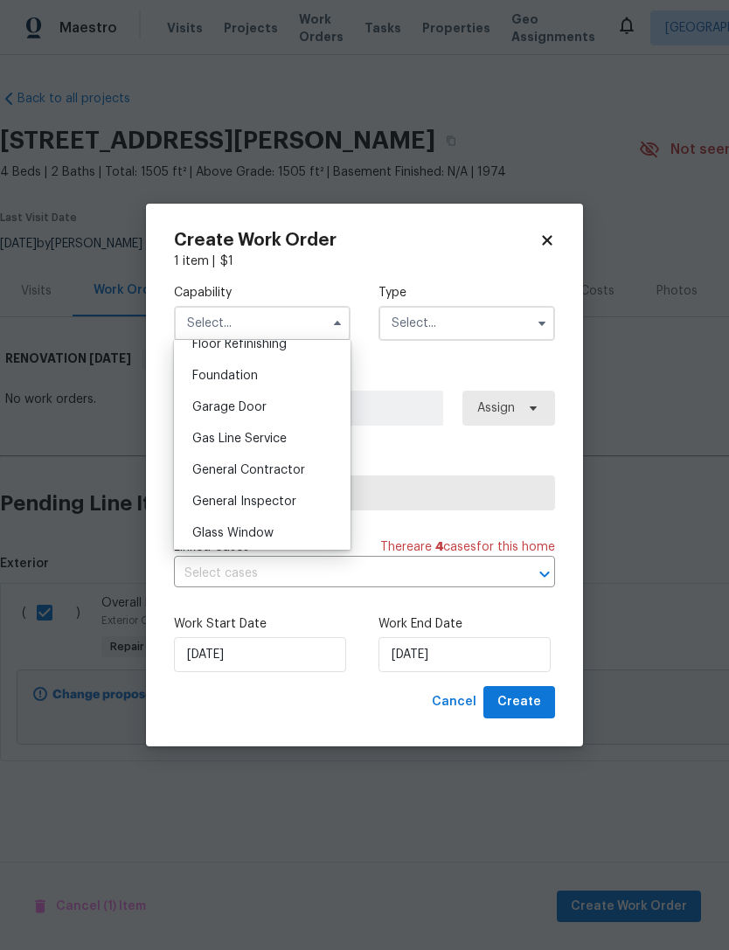
click at [315, 462] on div "General Contractor" at bounding box center [262, 469] width 168 height 31
type input "General Contractor"
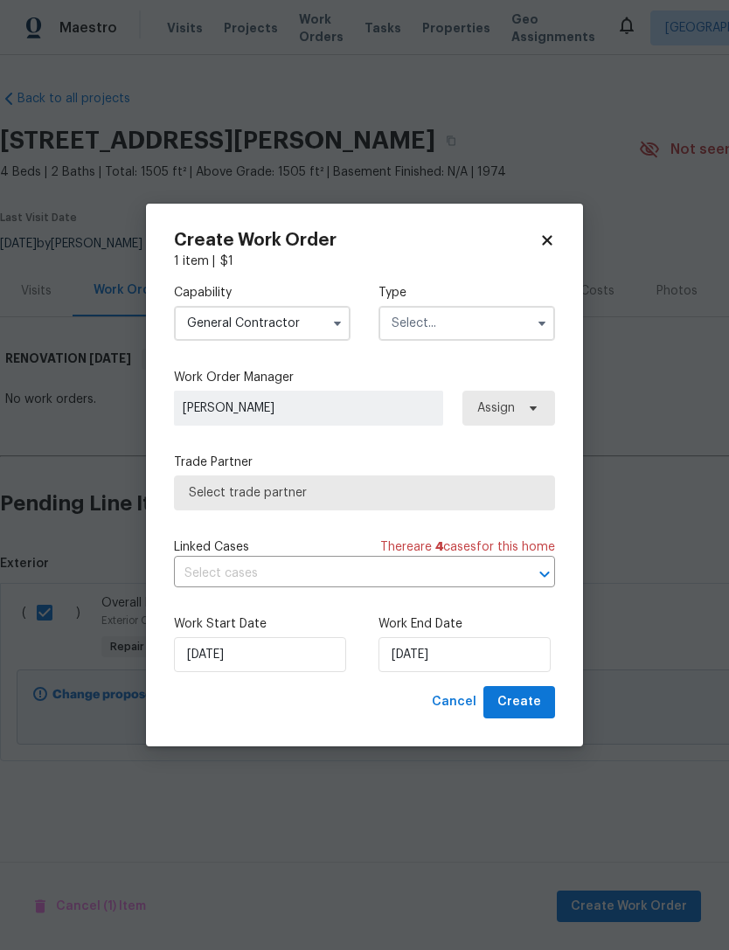
click at [493, 311] on input "text" at bounding box center [466, 323] width 177 height 35
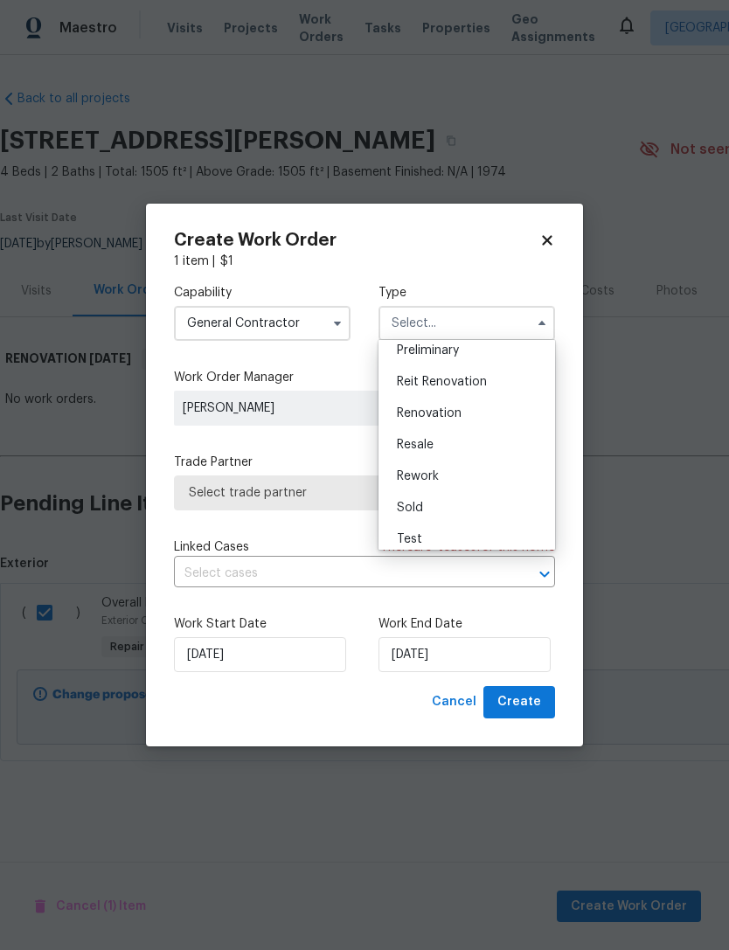
scroll to position [391, 0]
click at [469, 402] on div "Renovation" at bounding box center [467, 409] width 168 height 31
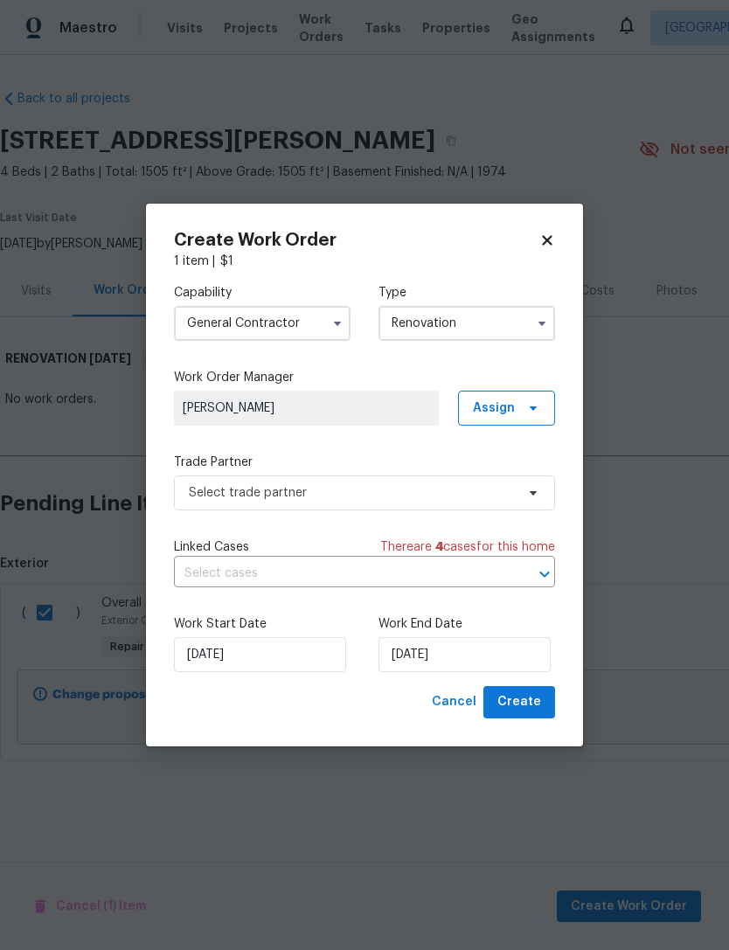
type input "Renovation"
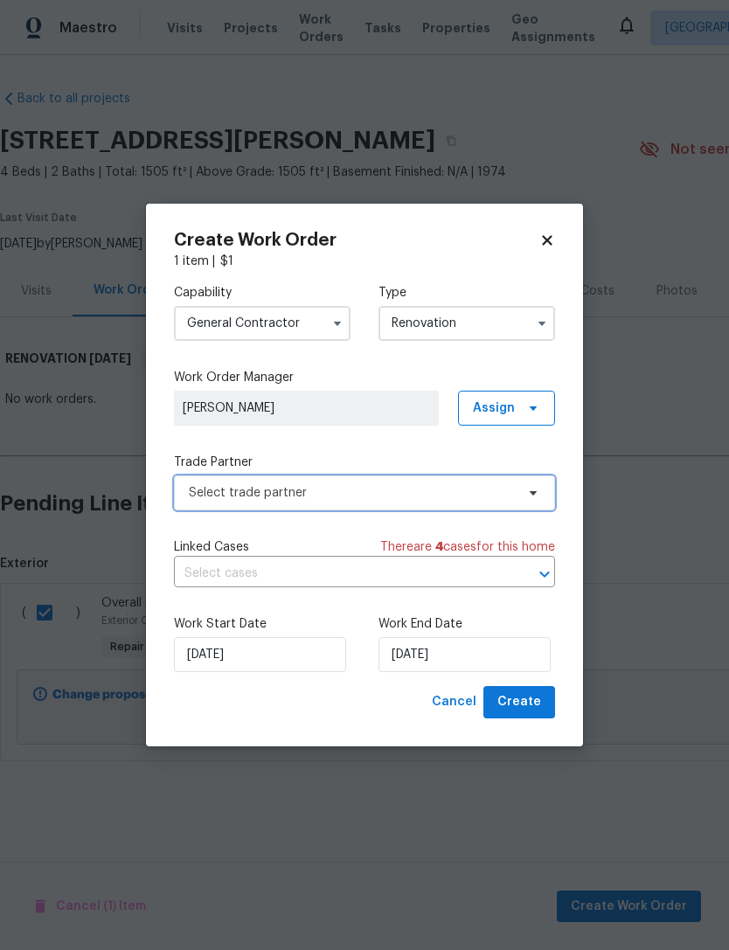
click at [392, 499] on span "Select trade partner" at bounding box center [352, 492] width 326 height 17
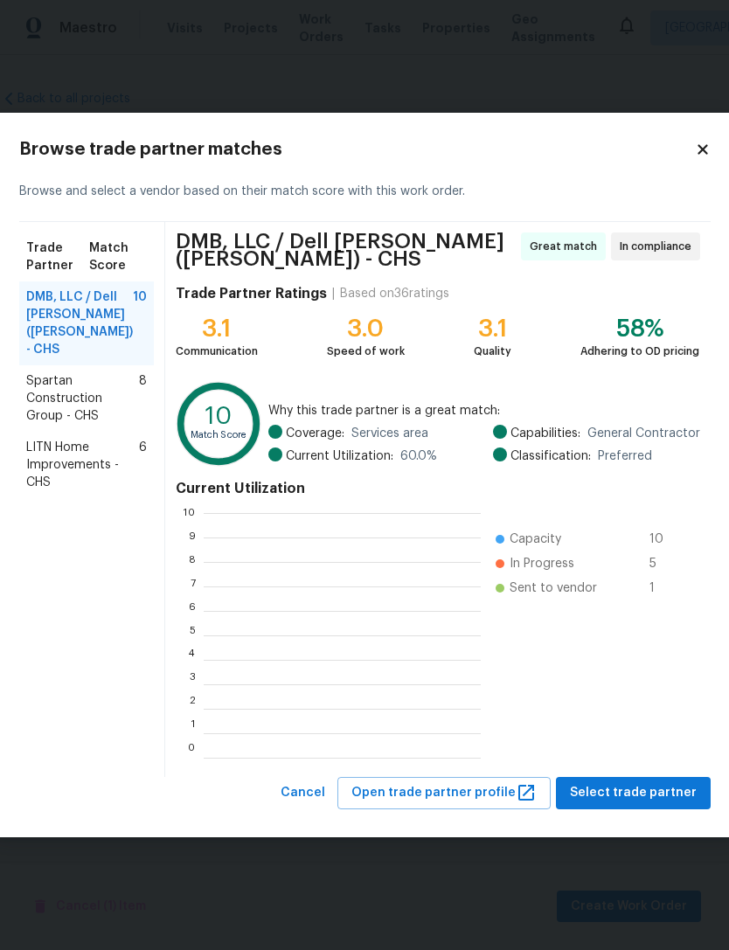
scroll to position [245, 277]
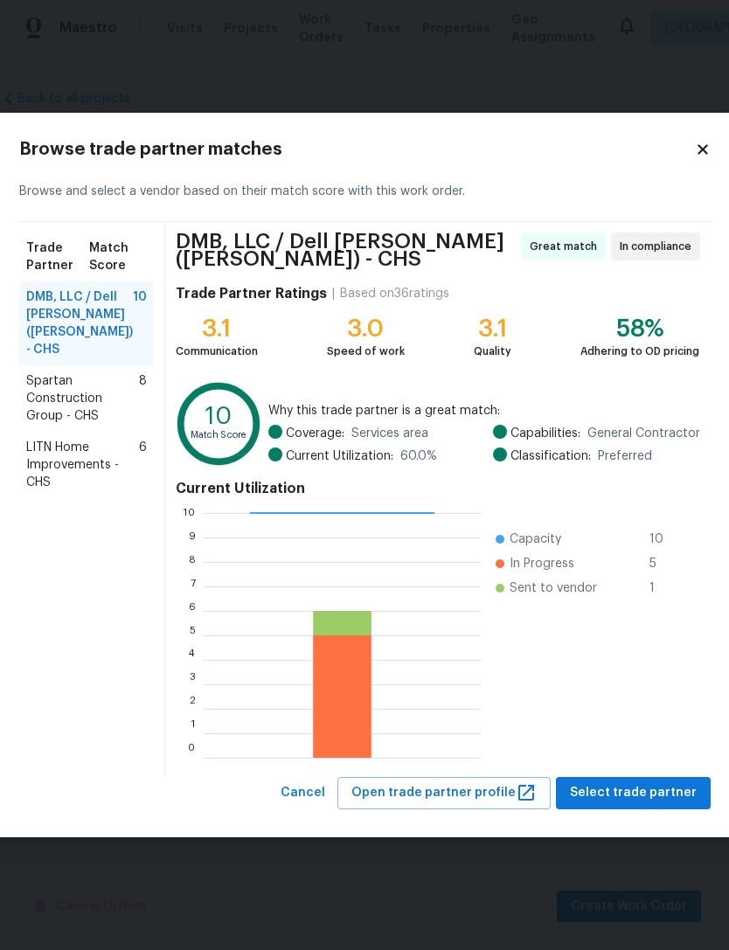
click at [695, 149] on icon at bounding box center [703, 150] width 16 height 16
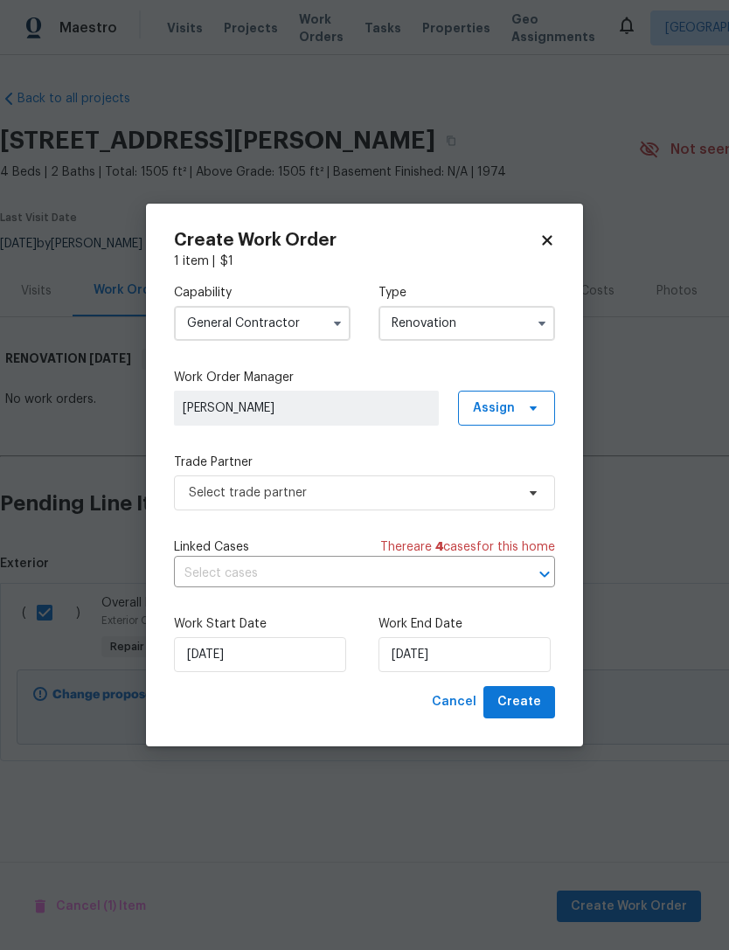
click at [313, 318] on input "General Contractor" at bounding box center [262, 323] width 177 height 35
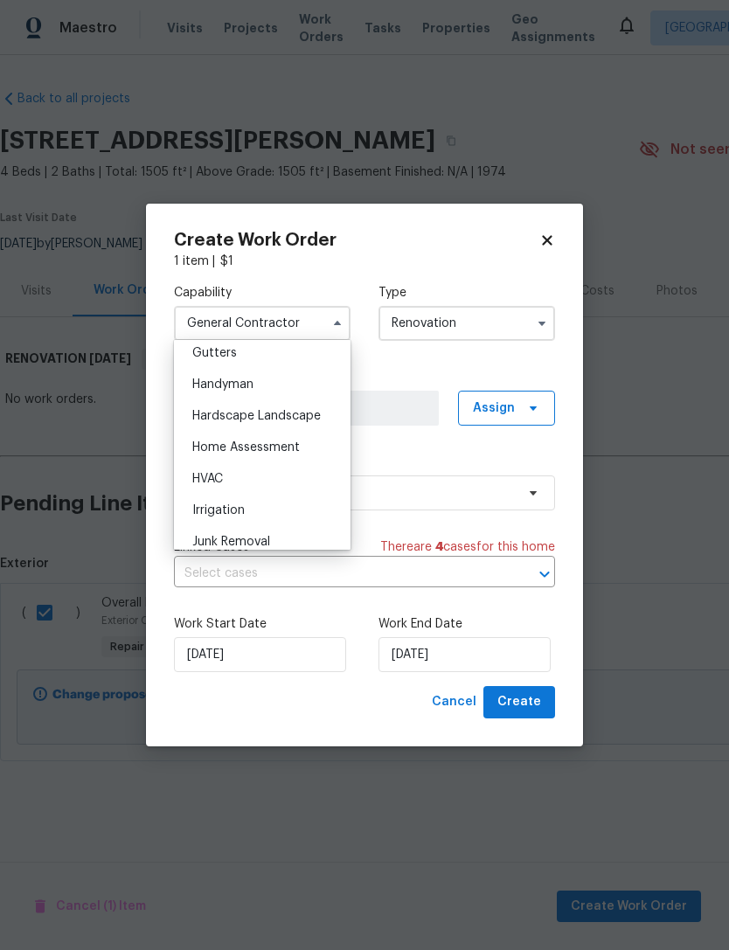
scroll to position [936, 0]
click at [281, 386] on div "Handyman" at bounding box center [262, 385] width 168 height 31
type input "Handyman"
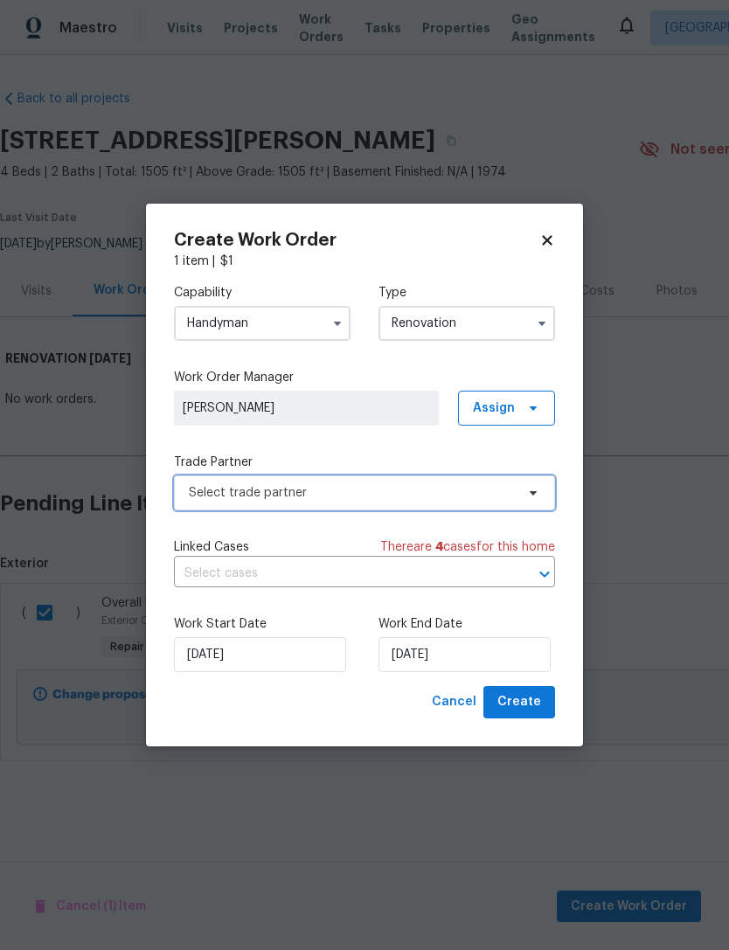
click at [351, 495] on span "Select trade partner" at bounding box center [352, 492] width 326 height 17
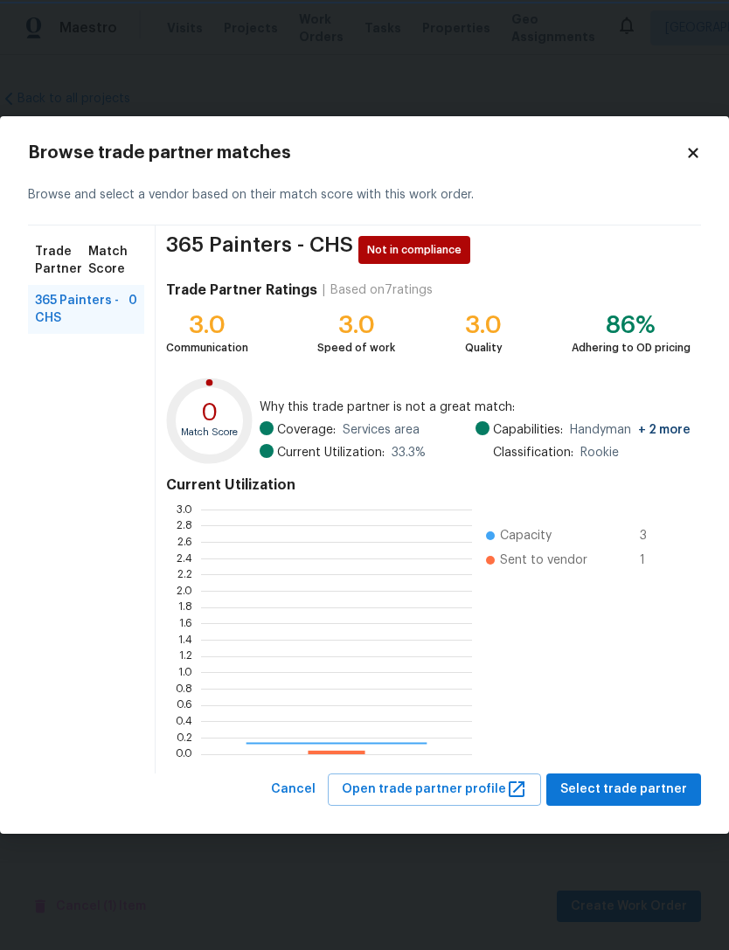
scroll to position [245, 271]
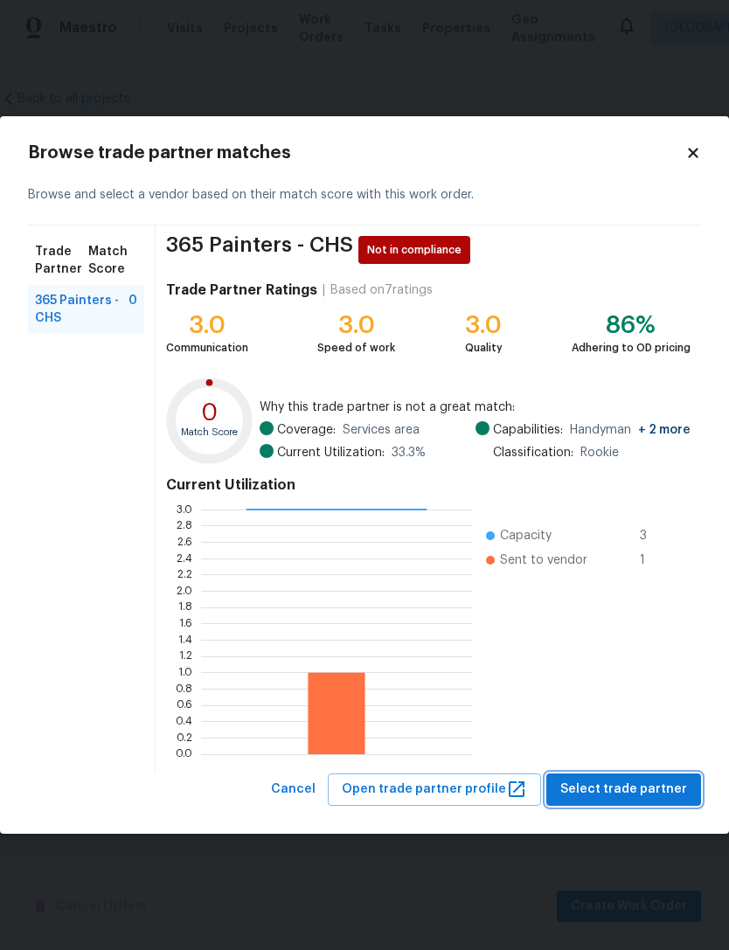
click at [647, 792] on span "Select trade partner" at bounding box center [623, 790] width 127 height 22
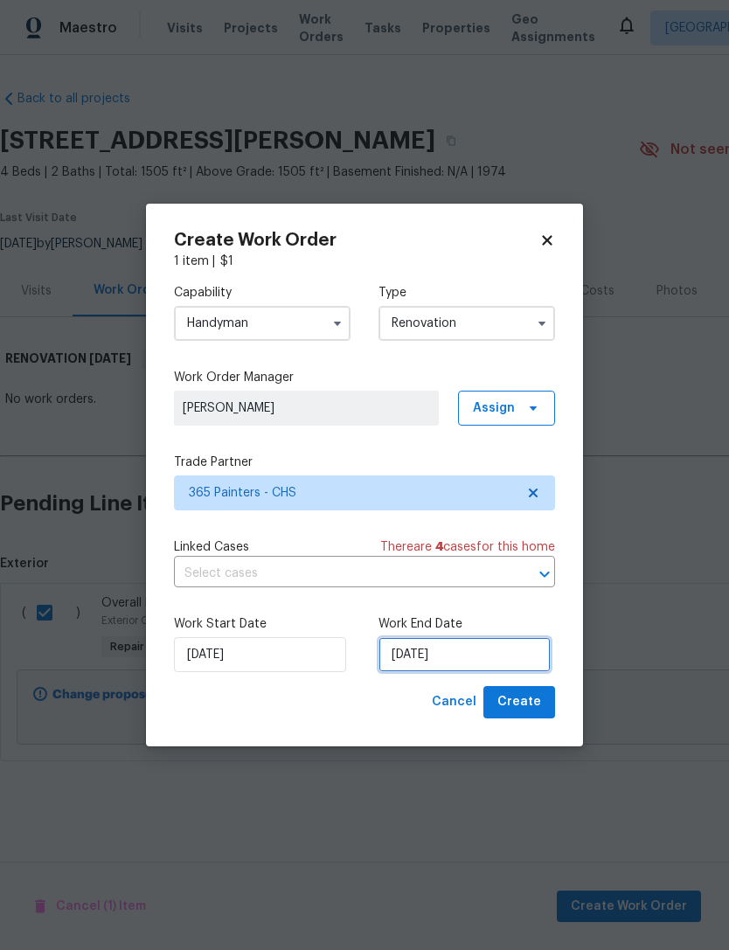
click at [459, 654] on input "[DATE]" at bounding box center [464, 654] width 172 height 35
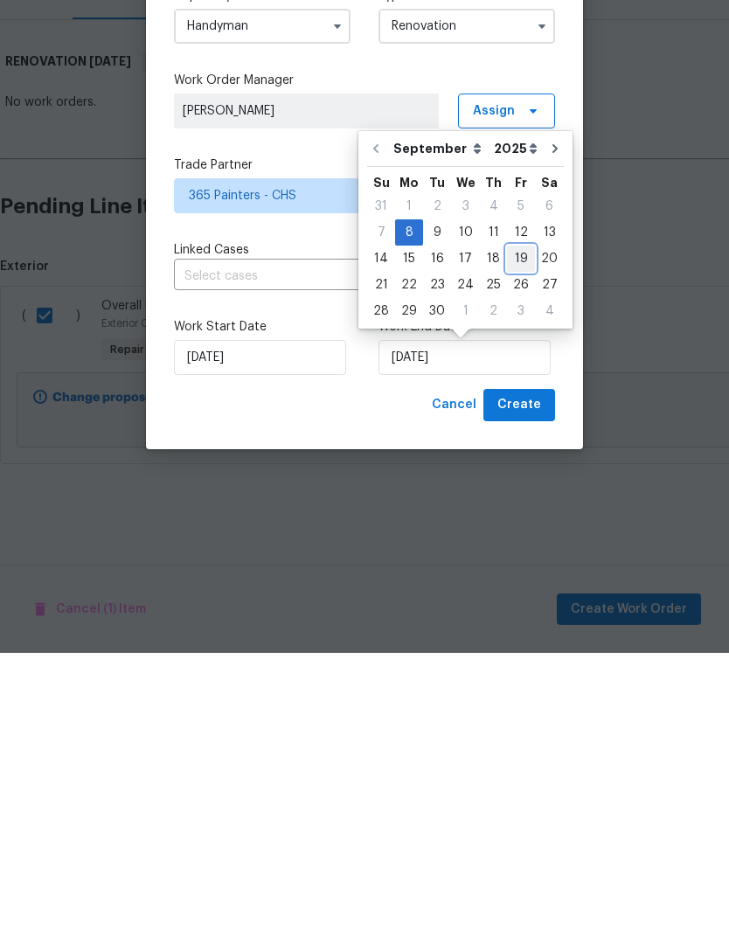
click at [516, 544] on div "19" at bounding box center [521, 556] width 28 height 24
type input "[DATE]"
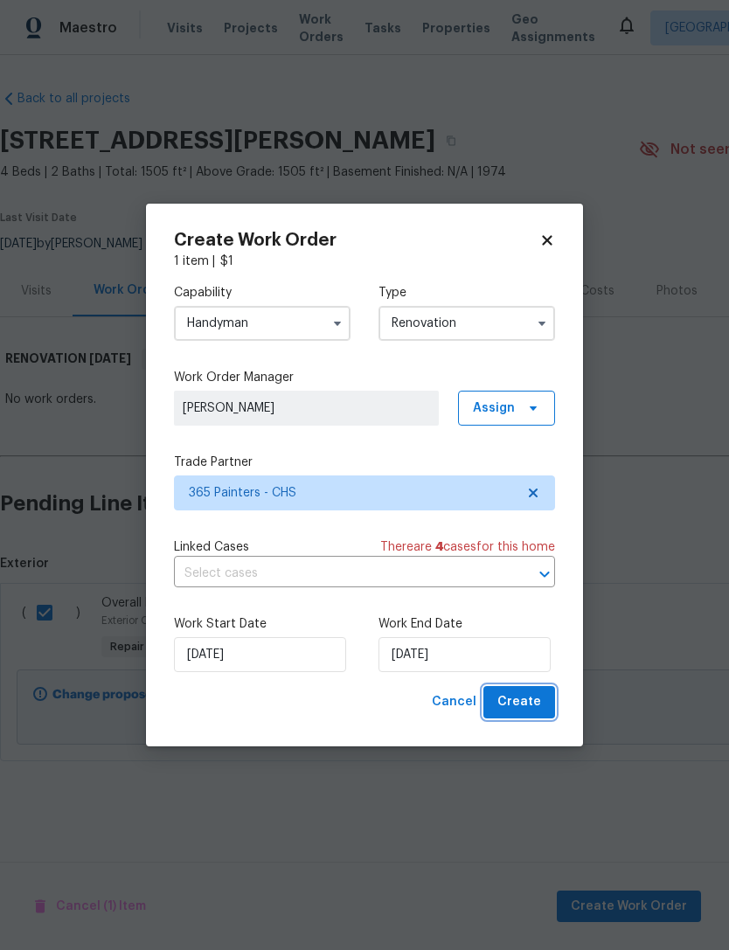
click at [531, 703] on span "Create" at bounding box center [519, 702] width 44 height 22
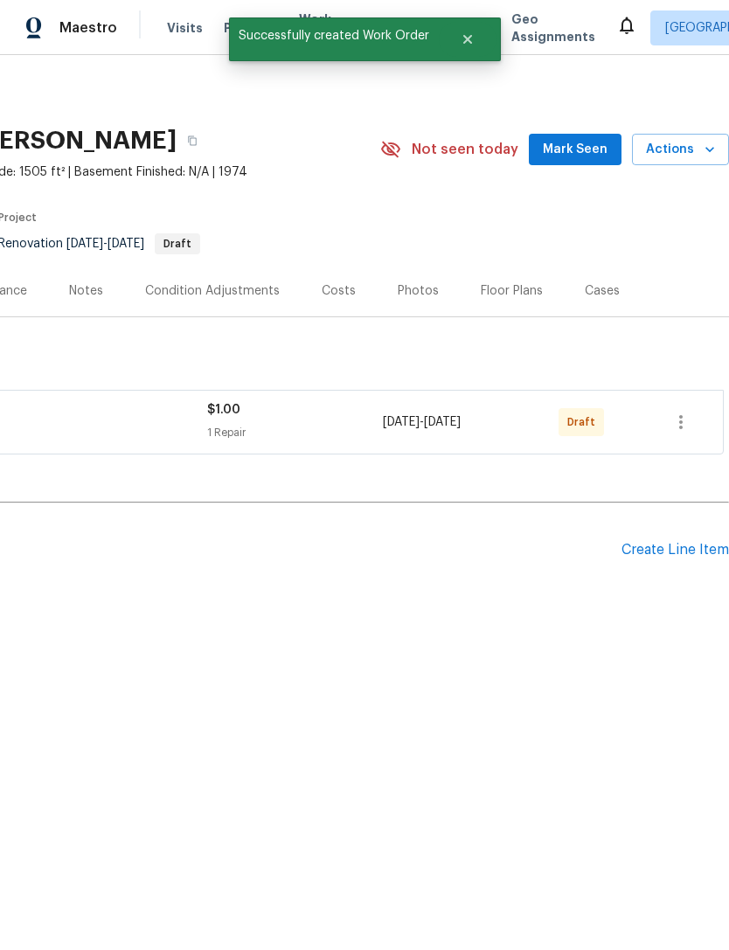
scroll to position [0, 259]
click at [682, 435] on button "button" at bounding box center [681, 422] width 42 height 42
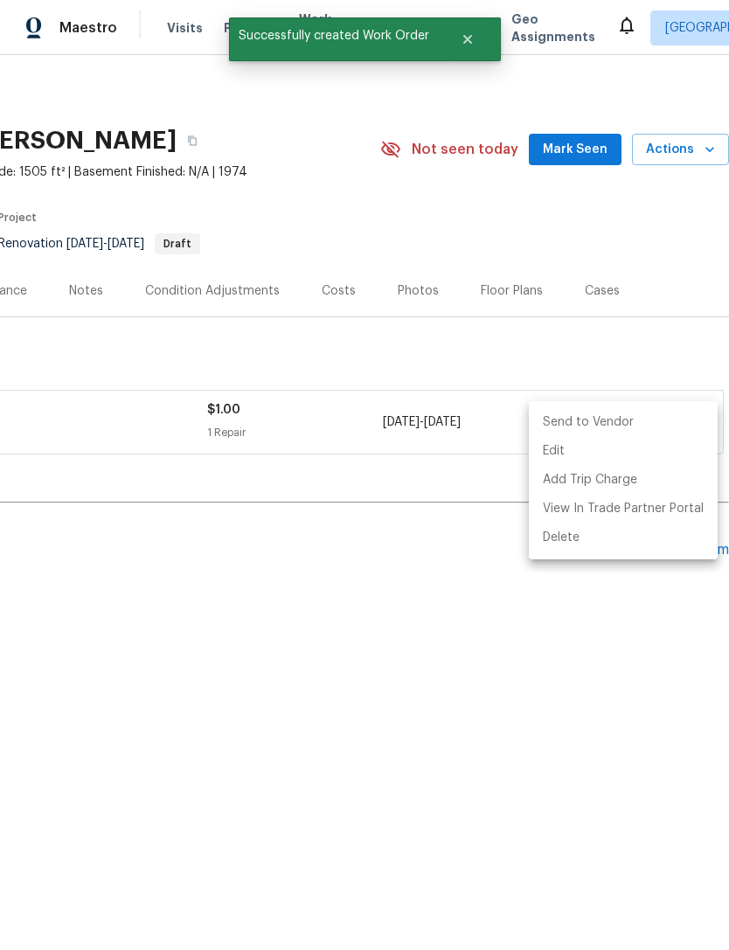
click at [619, 422] on li "Send to Vendor" at bounding box center [623, 422] width 189 height 29
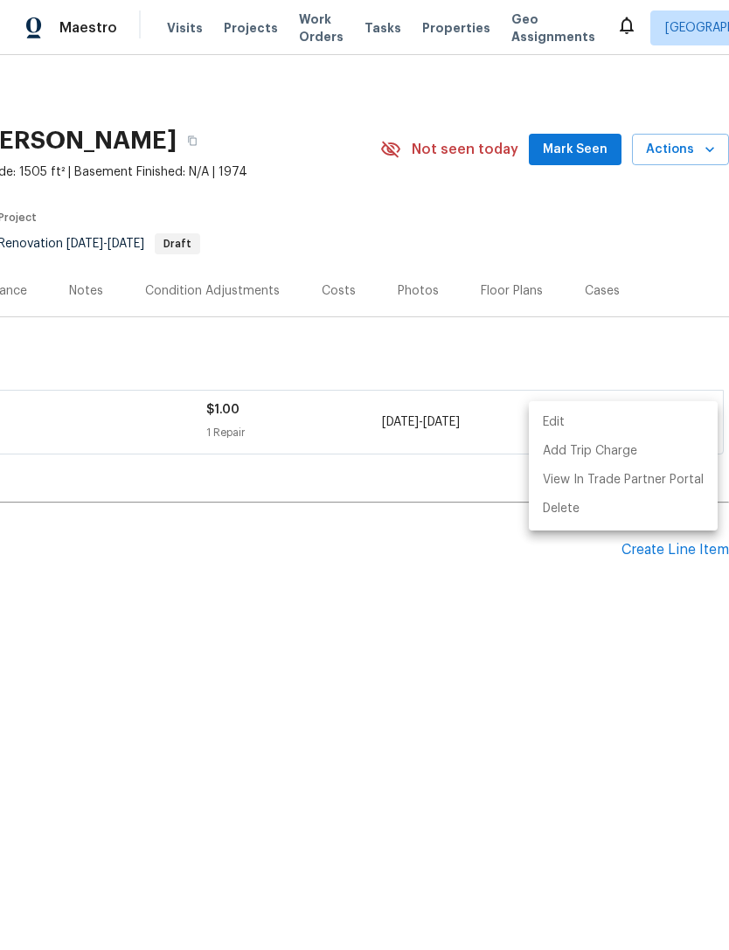
click at [435, 30] on div at bounding box center [364, 475] width 729 height 950
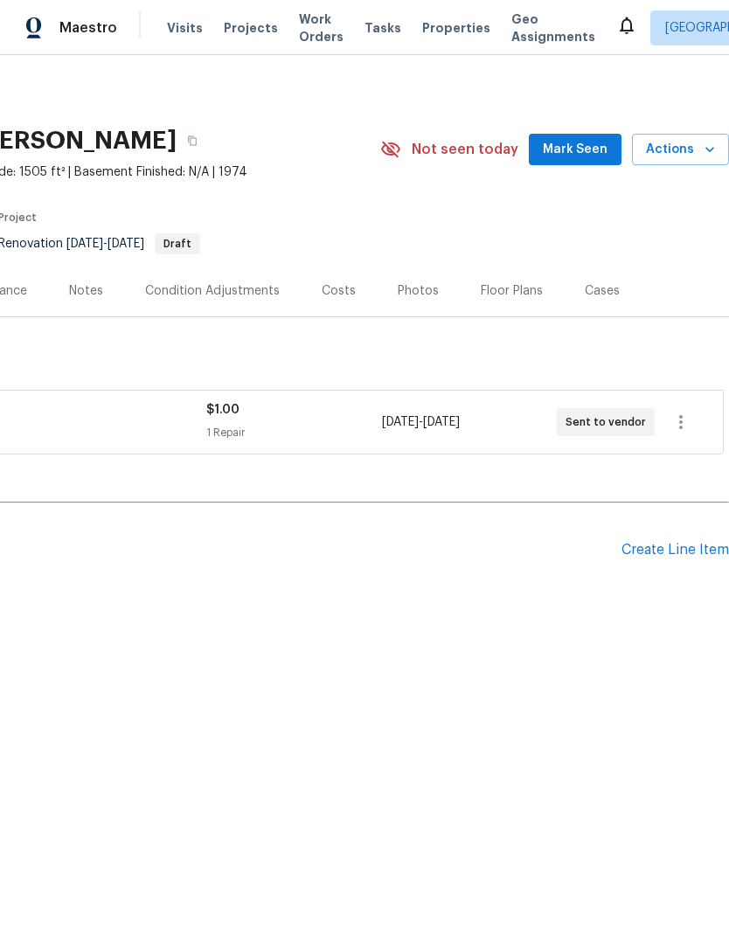
click at [422, 30] on span "Properties" at bounding box center [456, 27] width 68 height 17
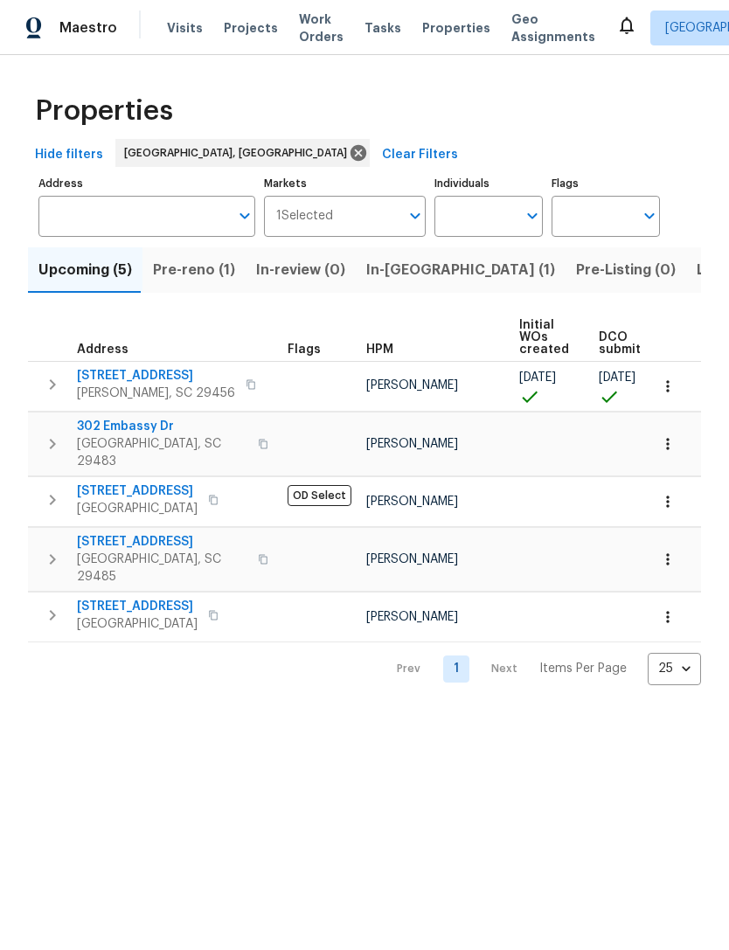
click at [174, 270] on span "Pre-reno (1)" at bounding box center [194, 270] width 82 height 24
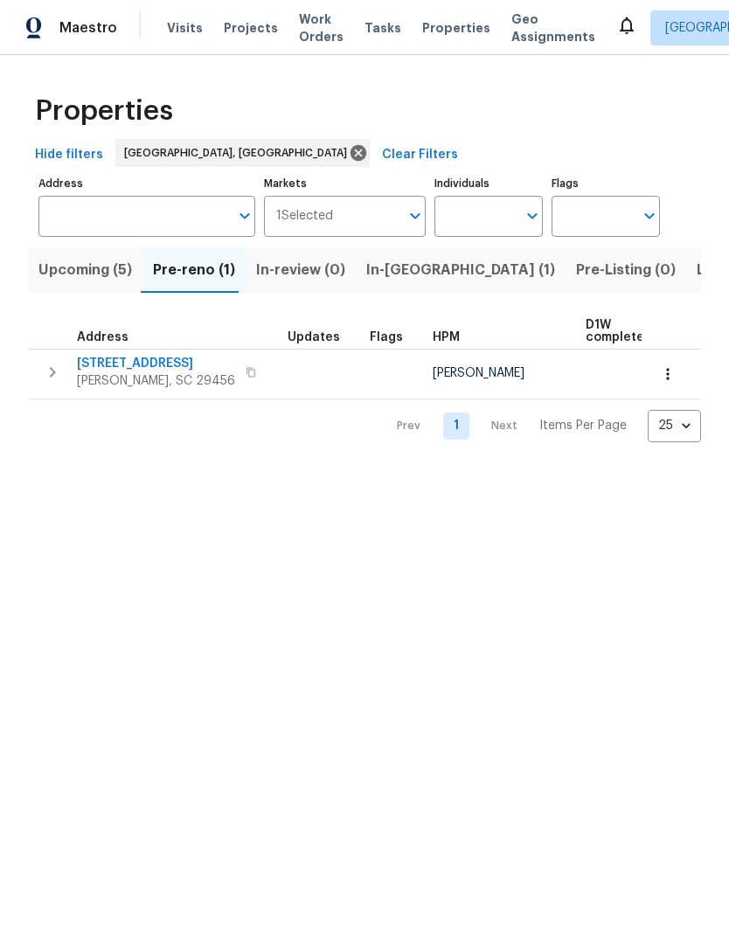
click at [82, 273] on span "Upcoming (5)" at bounding box center [85, 270] width 94 height 24
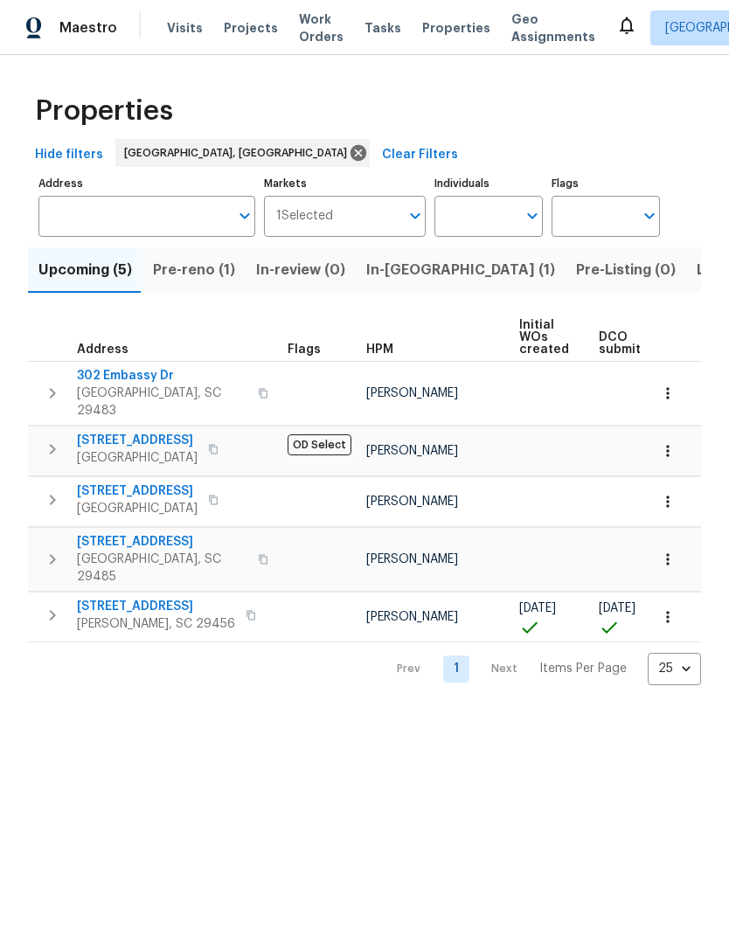
click at [101, 598] on span "3805 Annapolis Way" at bounding box center [156, 606] width 158 height 17
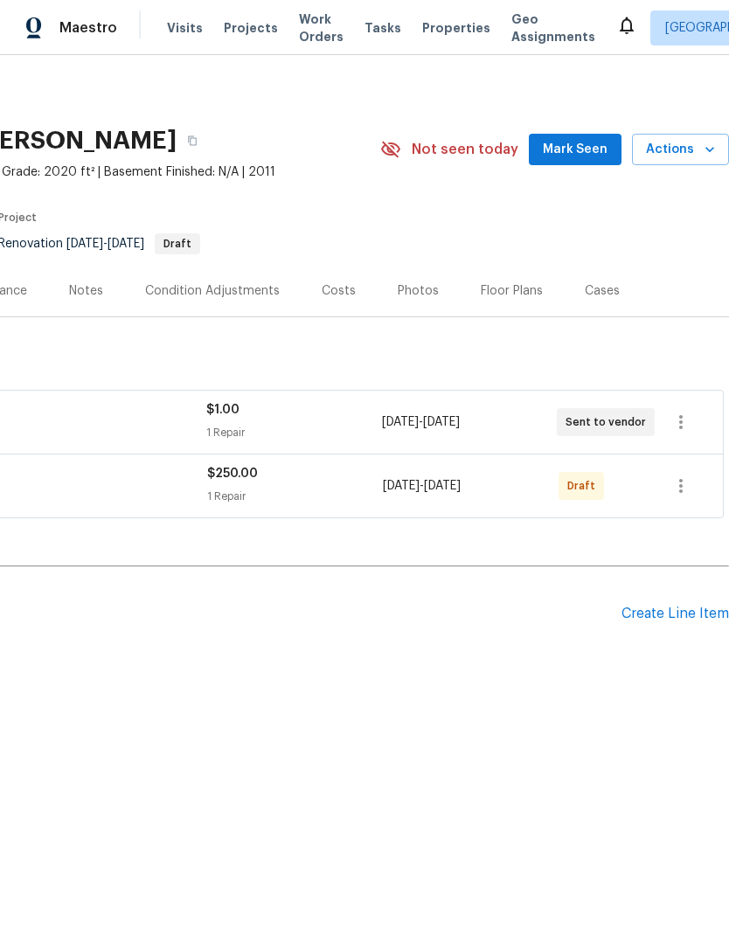
scroll to position [0, 259]
click at [488, 301] on div "Floor Plans" at bounding box center [512, 291] width 104 height 52
click at [681, 485] on icon "button" at bounding box center [680, 486] width 3 height 14
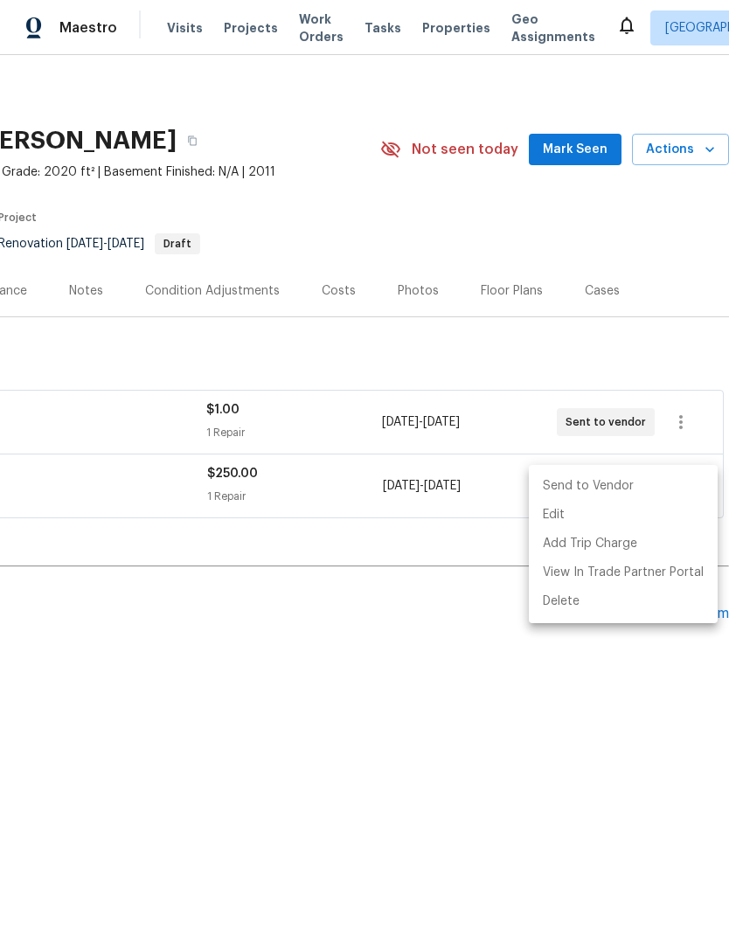
click at [561, 482] on li "Send to Vendor" at bounding box center [623, 486] width 189 height 29
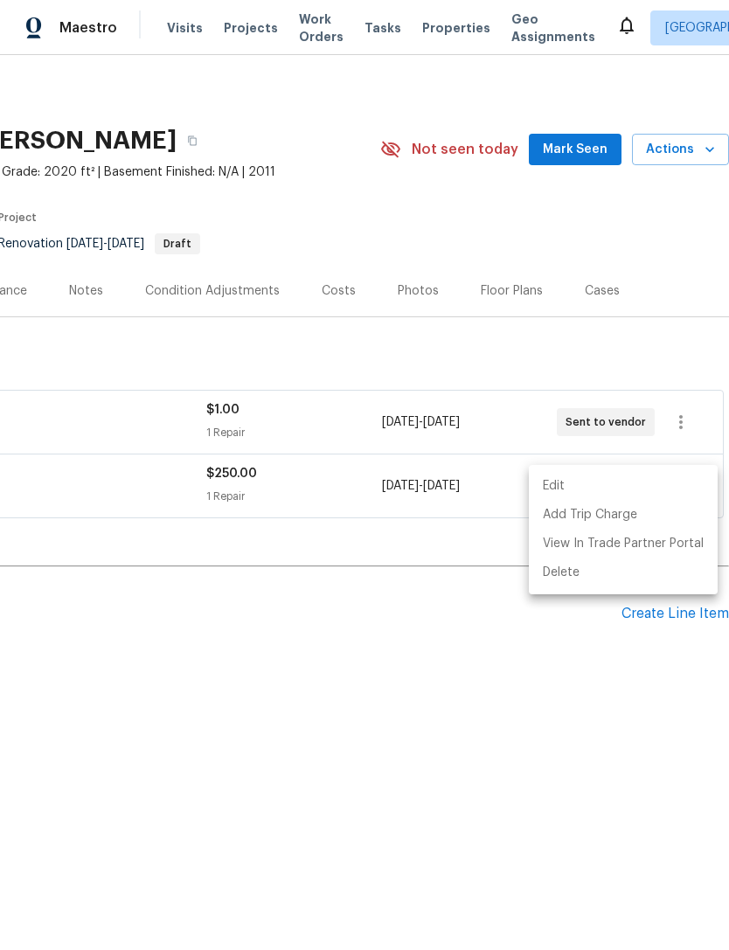
click at [317, 287] on div at bounding box center [364, 475] width 729 height 950
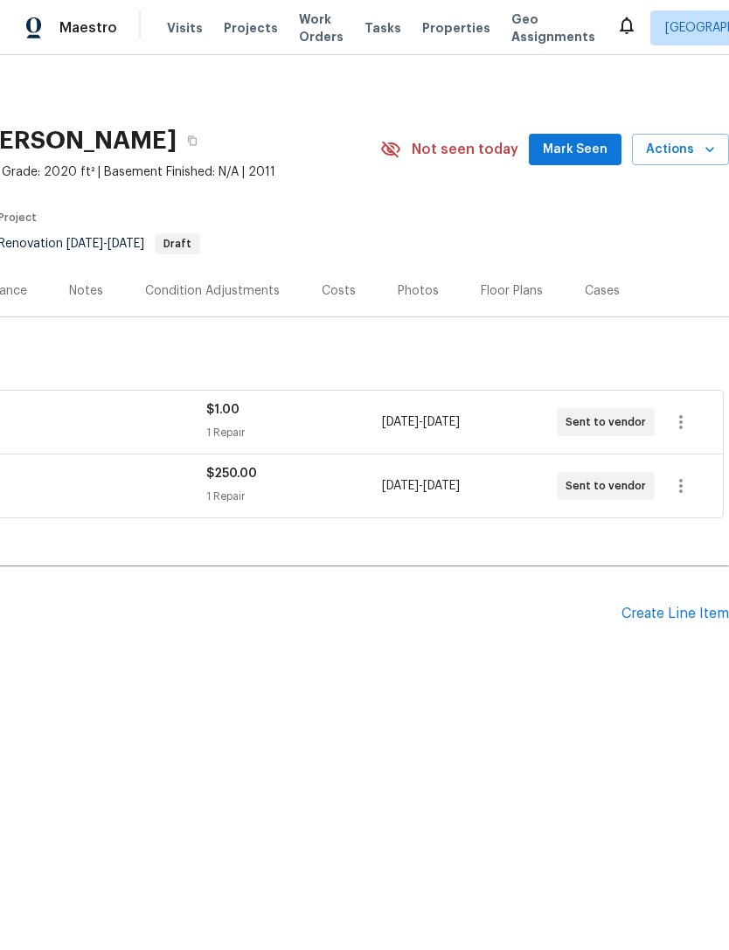
click at [347, 288] on div "Costs" at bounding box center [339, 290] width 34 height 17
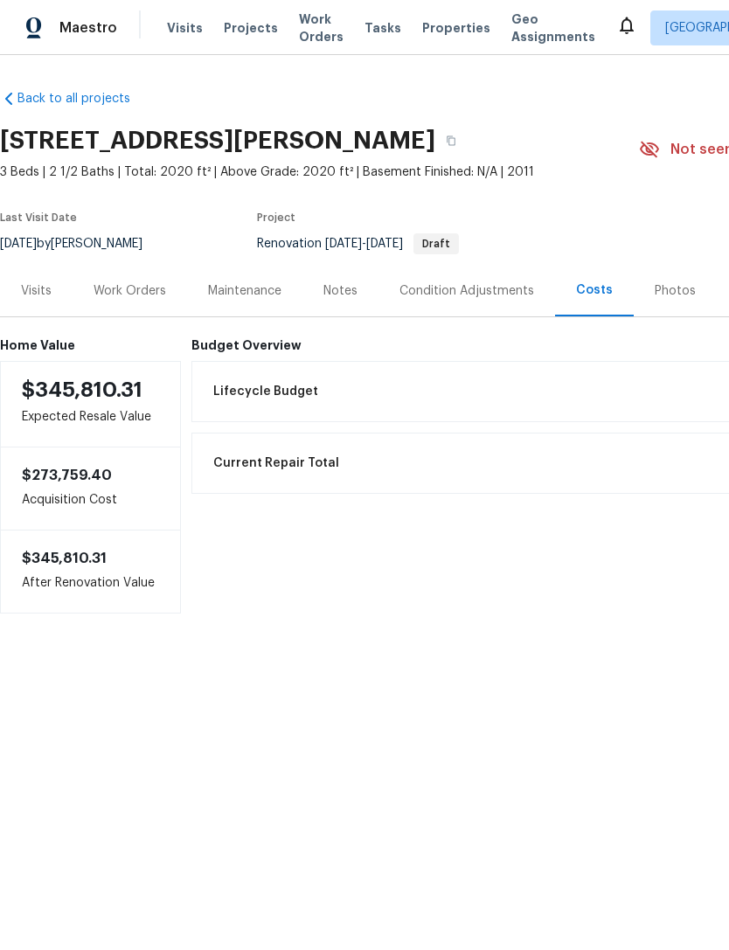
click at [326, 290] on div "Notes" at bounding box center [340, 290] width 34 height 17
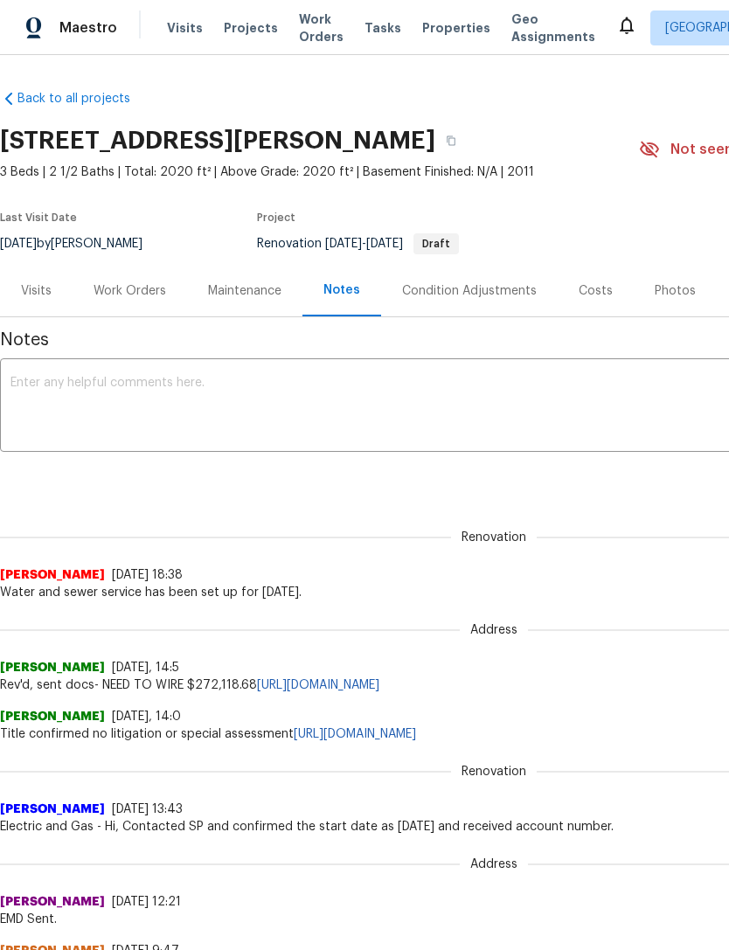
click at [432, 26] on span "Properties" at bounding box center [456, 27] width 68 height 17
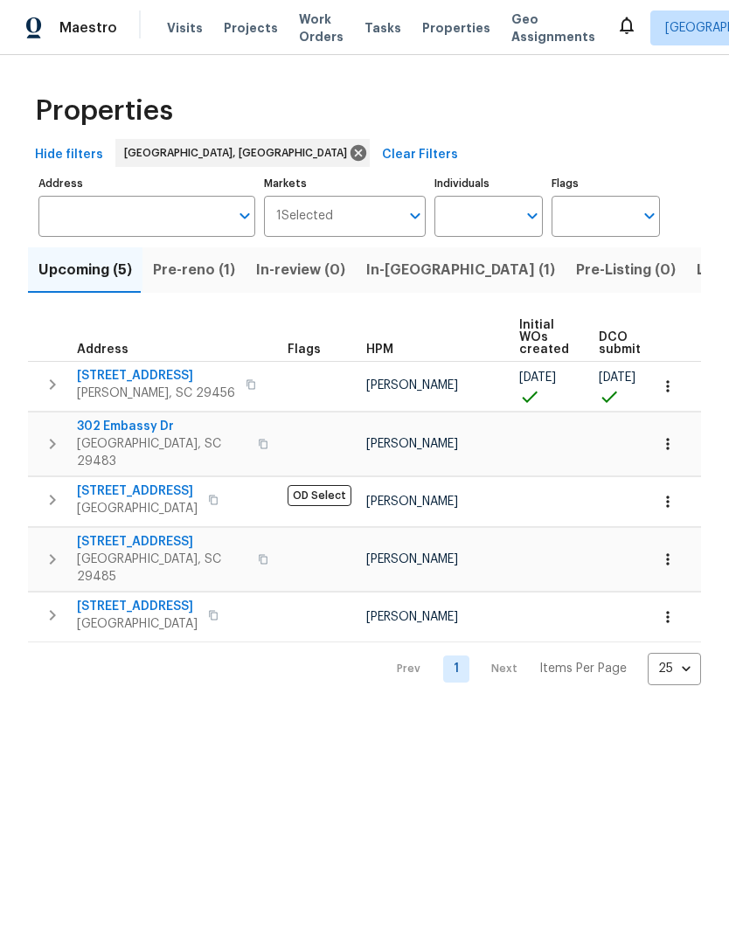
click at [142, 533] on span "105 Nottingham Ct" at bounding box center [162, 541] width 170 height 17
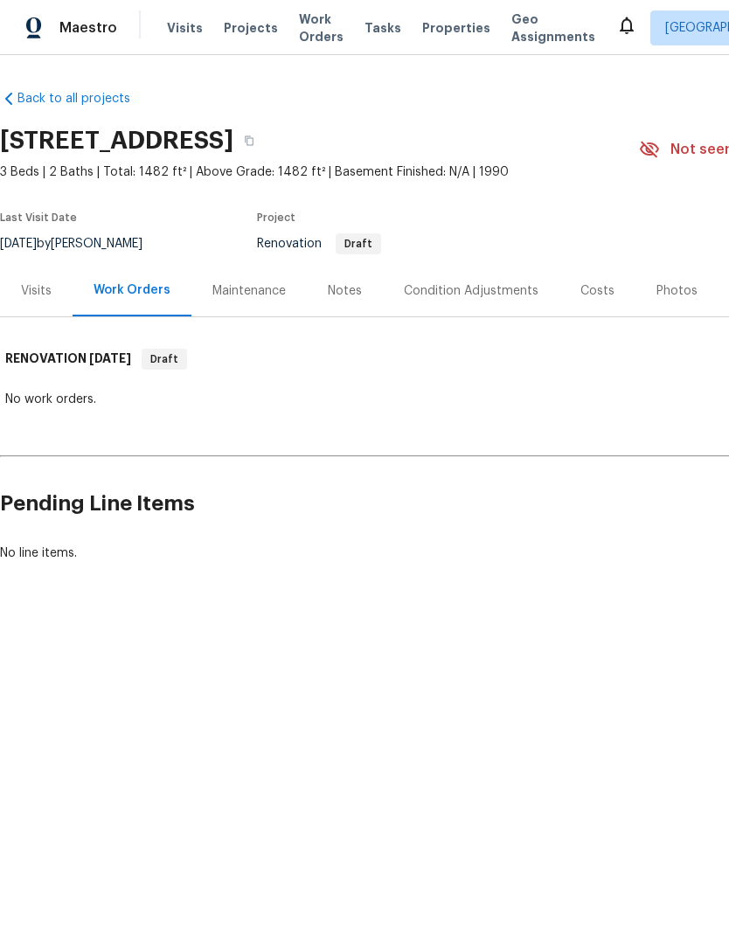
click at [591, 303] on div "Costs" at bounding box center [597, 291] width 76 height 52
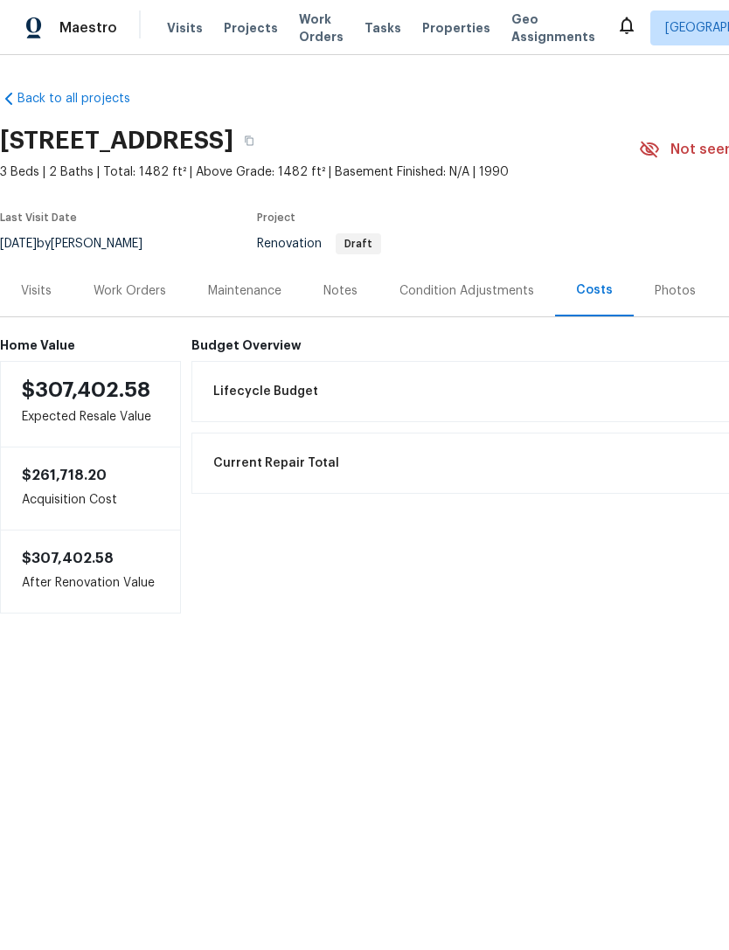
click at [463, 288] on div "Condition Adjustments" at bounding box center [466, 290] width 135 height 17
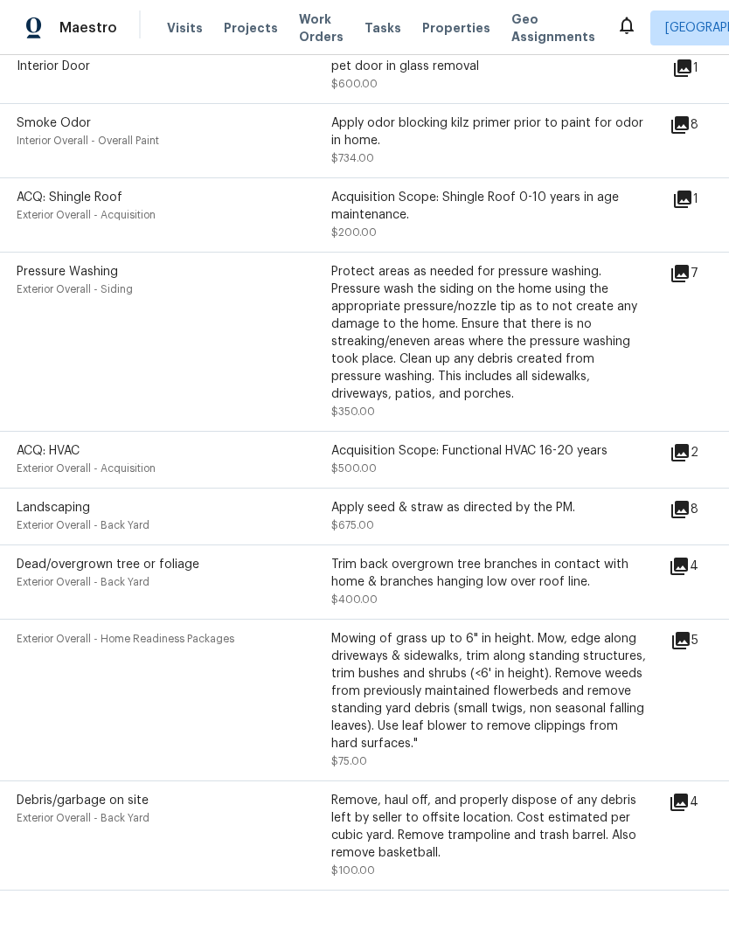
scroll to position [641, 5]
click at [170, 24] on span "Visits" at bounding box center [185, 27] width 36 height 17
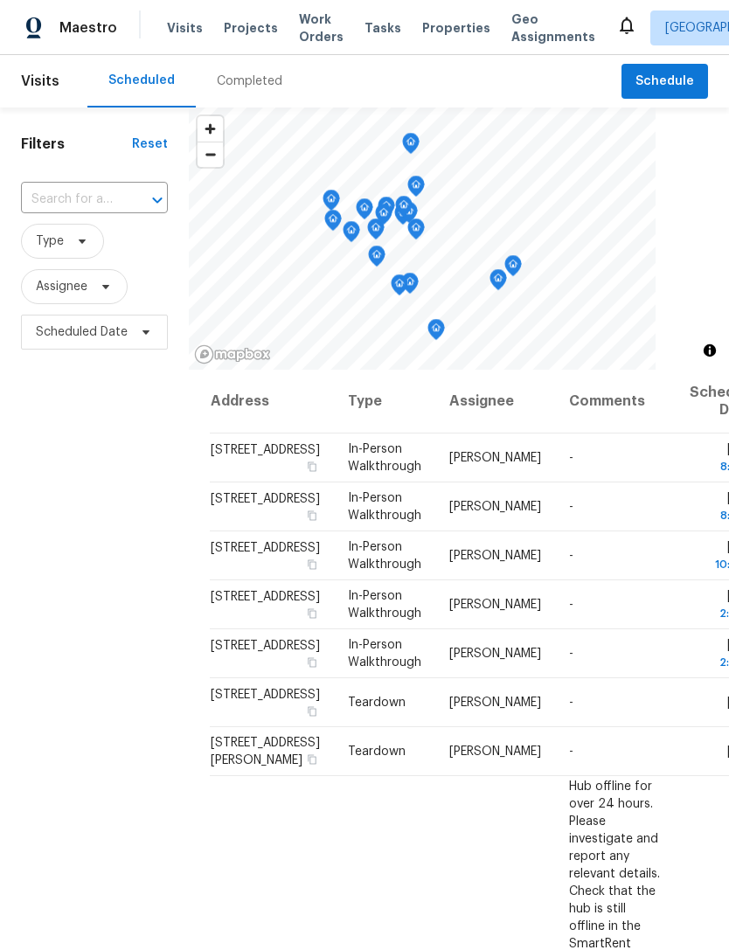
click at [306, 30] on span "Work Orders" at bounding box center [321, 27] width 45 height 35
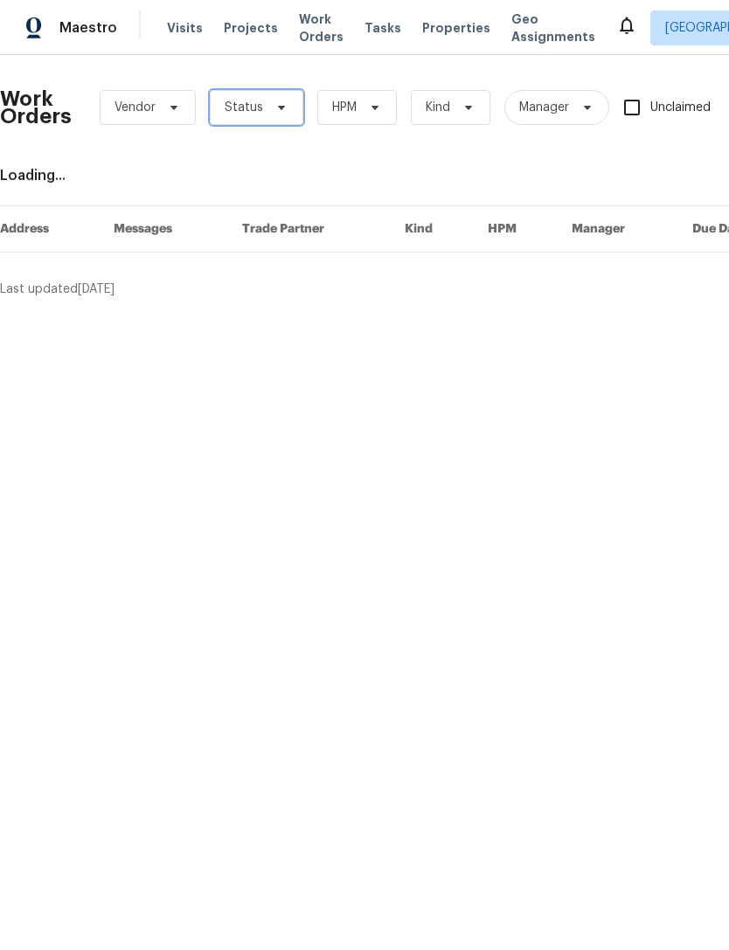
click at [280, 115] on span "Status" at bounding box center [257, 107] width 94 height 35
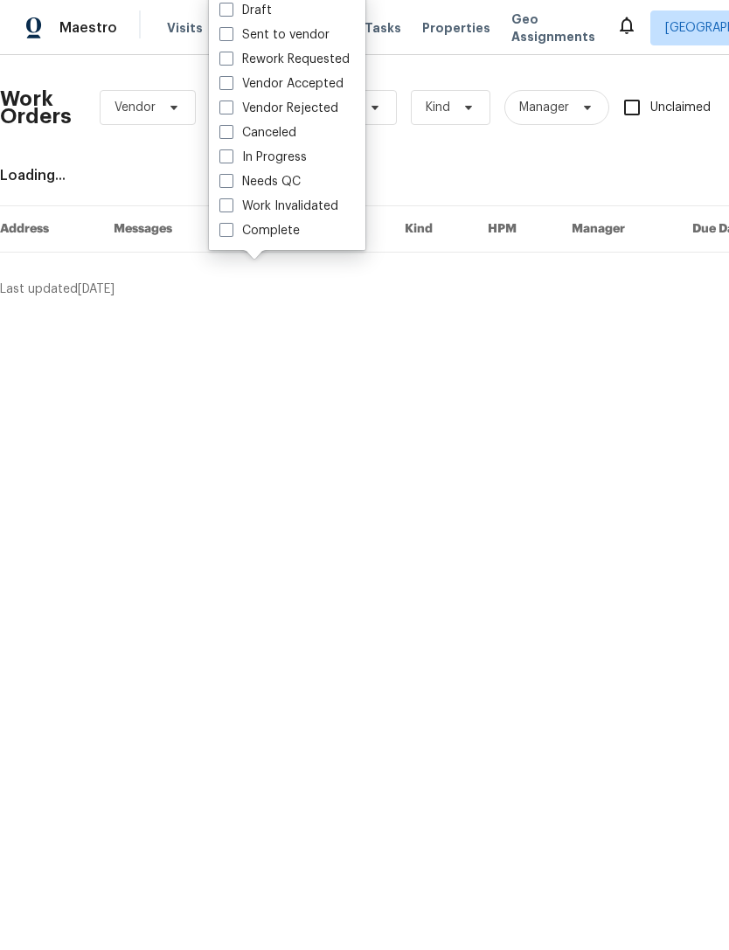
click at [223, 181] on span at bounding box center [226, 181] width 14 height 14
click at [223, 181] on input "Needs QC" at bounding box center [224, 178] width 11 height 11
checkbox input "true"
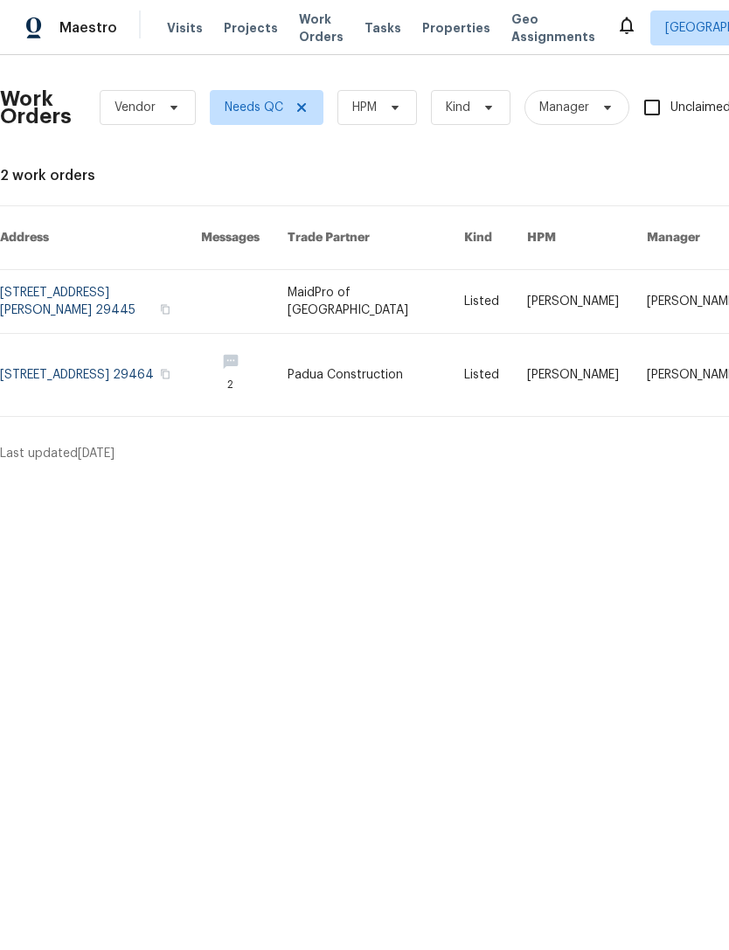
click at [299, 45] on span "Work Orders" at bounding box center [321, 27] width 45 height 35
click at [294, 112] on icon at bounding box center [301, 107] width 14 height 14
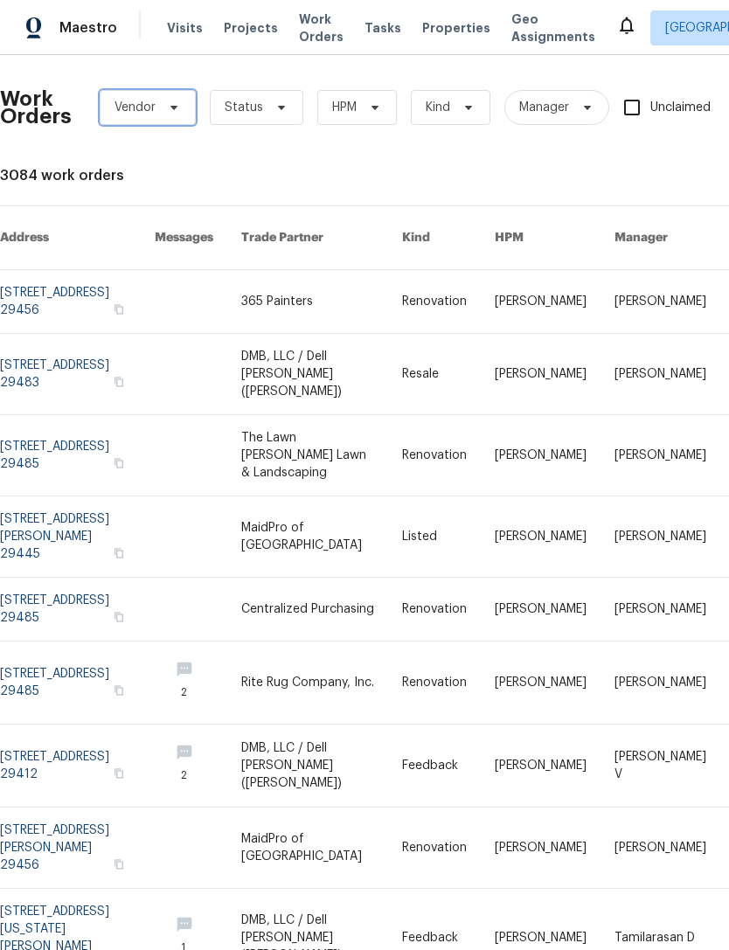
click at [171, 106] on icon at bounding box center [173, 108] width 7 height 4
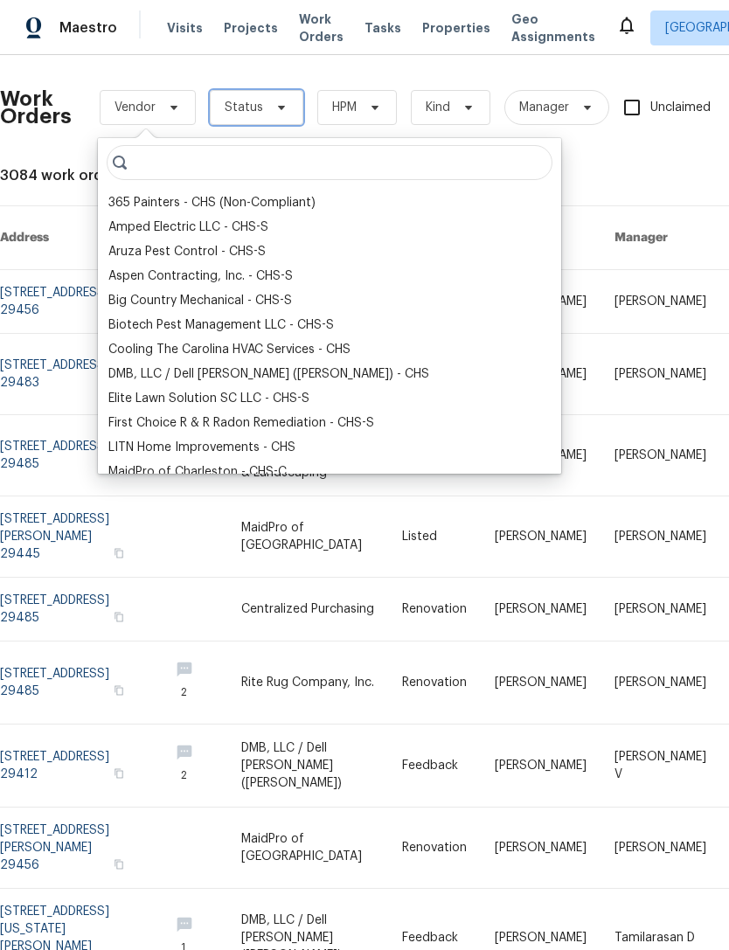
click at [280, 108] on icon at bounding box center [281, 107] width 14 height 14
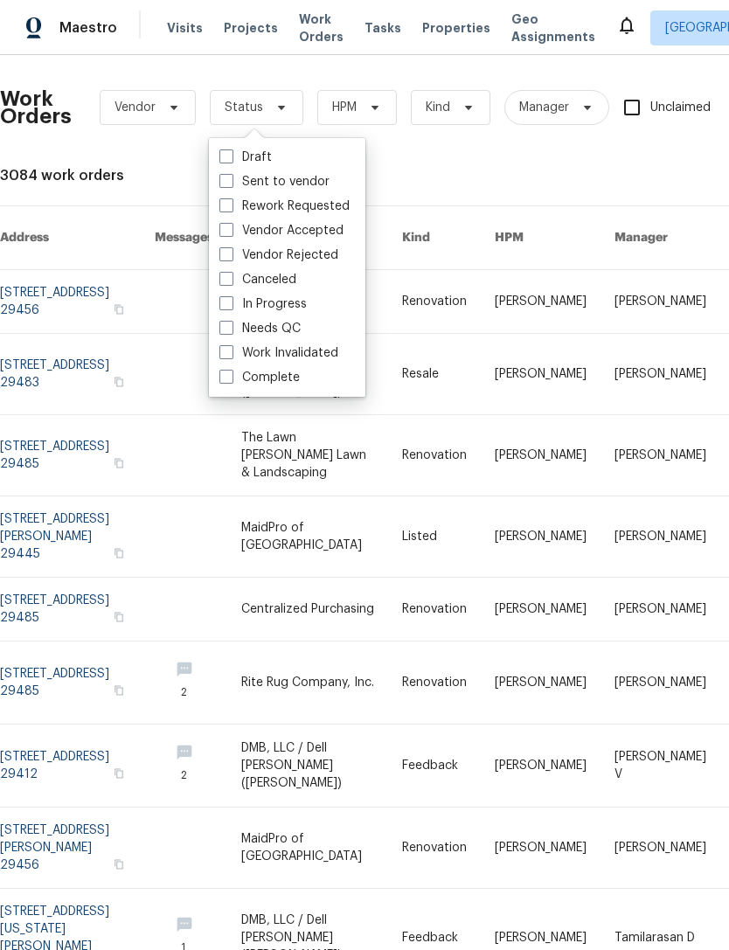
click at [232, 310] on label "In Progress" at bounding box center [262, 303] width 87 height 17
click at [231, 307] on input "In Progress" at bounding box center [224, 300] width 11 height 11
checkbox input "true"
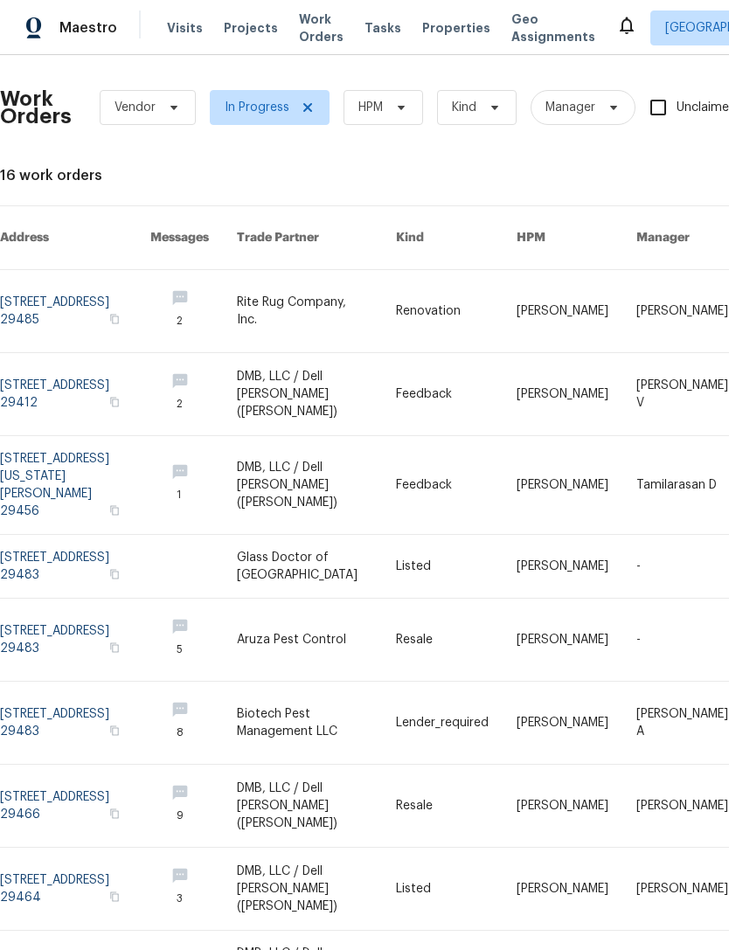
click at [92, 535] on link at bounding box center [75, 566] width 150 height 63
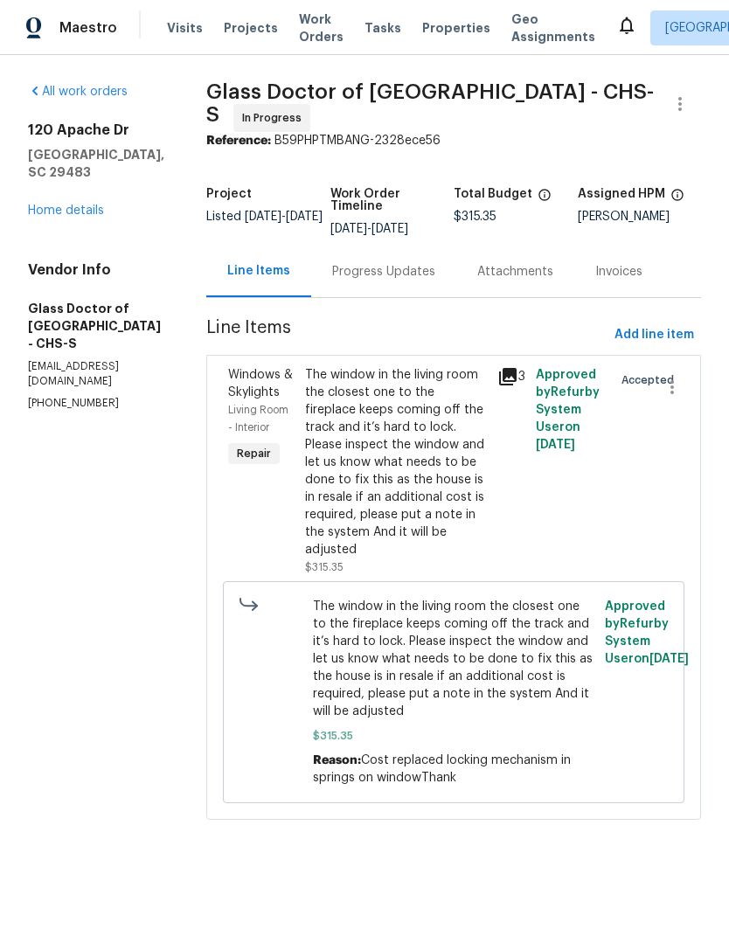
click at [410, 281] on div "Progress Updates" at bounding box center [383, 271] width 103 height 17
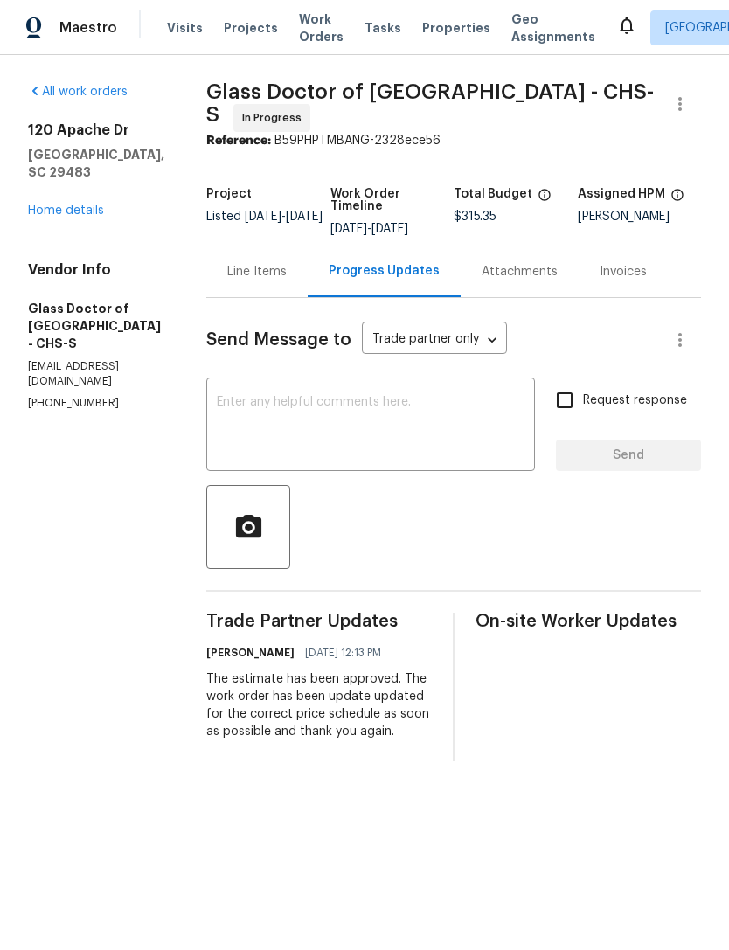
click at [398, 410] on textarea at bounding box center [371, 426] width 308 height 61
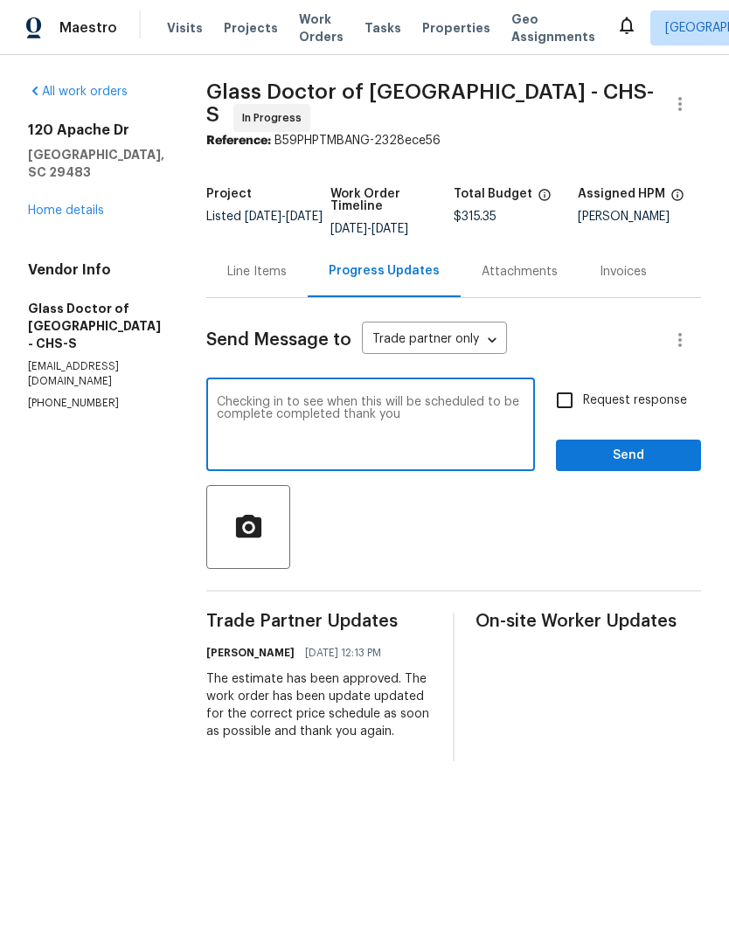
type textarea "Checking in to see when this will be scheduled to be complete completed thank y…"
click at [565, 412] on input "Request response" at bounding box center [564, 400] width 37 height 37
checkbox input "true"
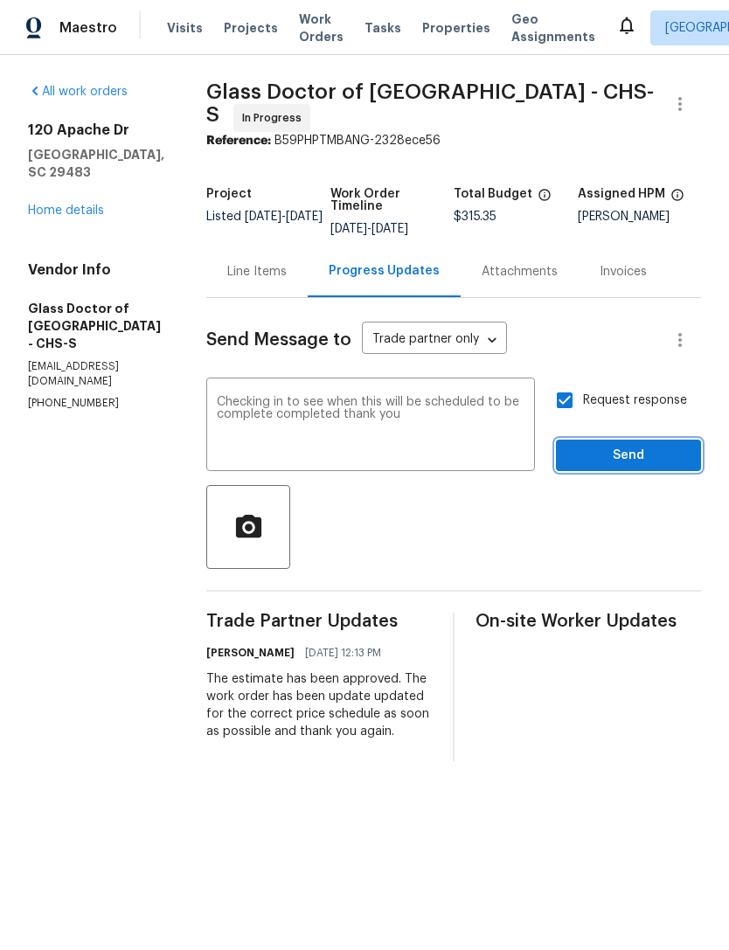
click at [615, 472] on button "Send" at bounding box center [628, 456] width 145 height 32
